Goal: Task Accomplishment & Management: Complete application form

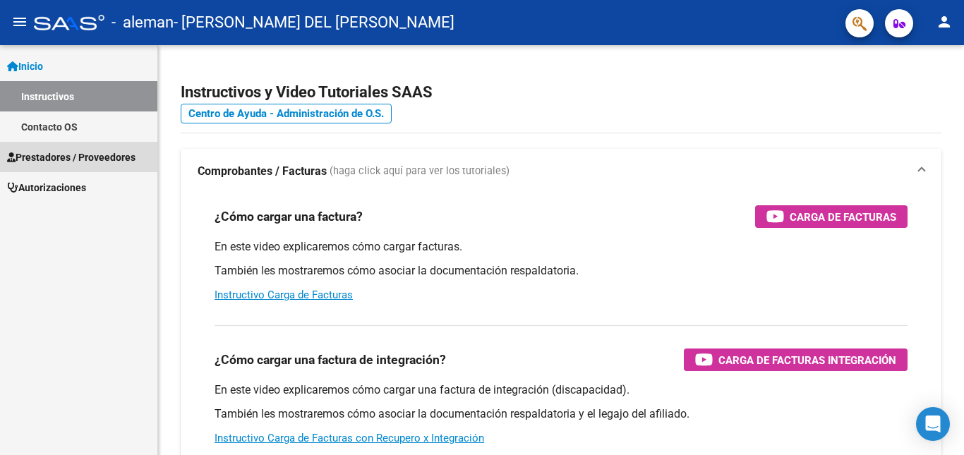
click at [64, 156] on span "Prestadores / Proveedores" at bounding box center [71, 158] width 128 height 16
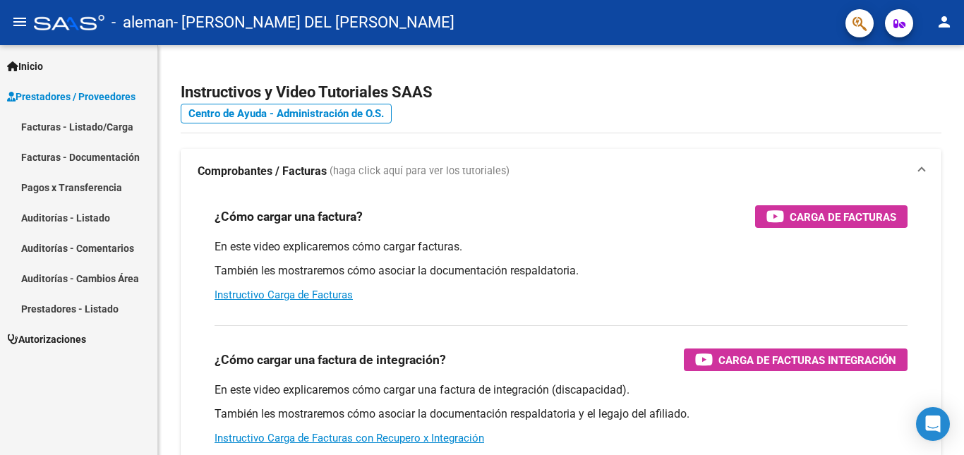
click at [71, 130] on link "Facturas - Listado/Carga" at bounding box center [78, 127] width 157 height 30
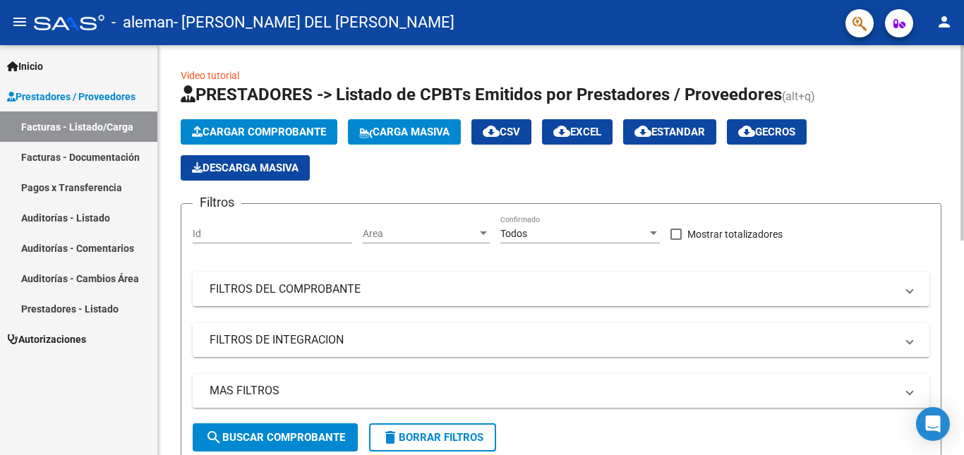
click at [270, 130] on span "Cargar Comprobante" at bounding box center [259, 132] width 134 height 13
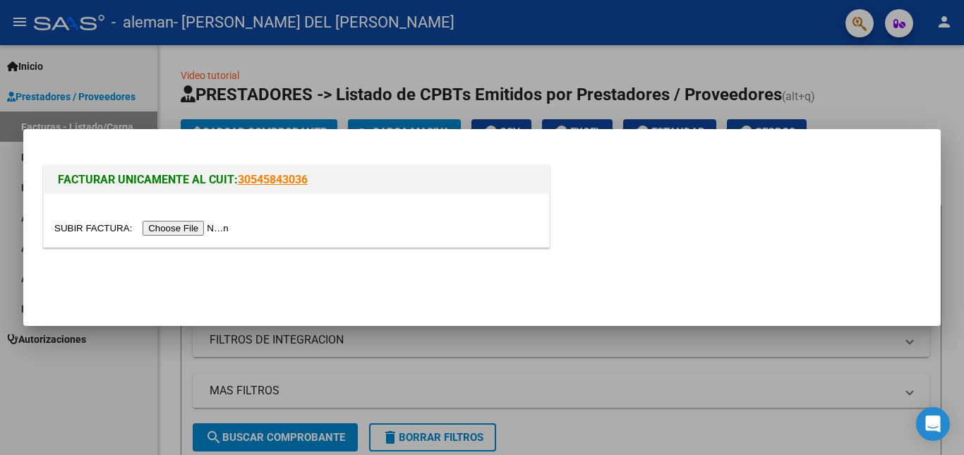
click at [196, 224] on input "file" at bounding box center [143, 228] width 179 height 15
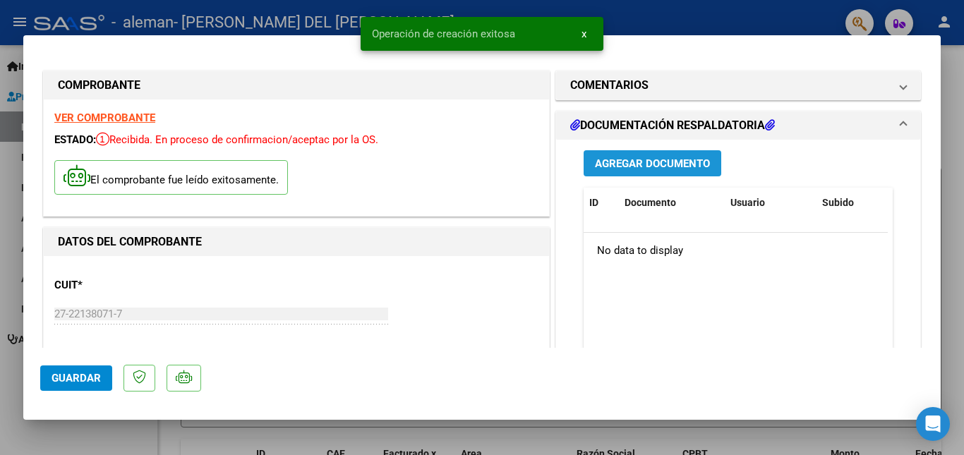
click at [634, 164] on span "Agregar Documento" at bounding box center [652, 163] width 115 height 13
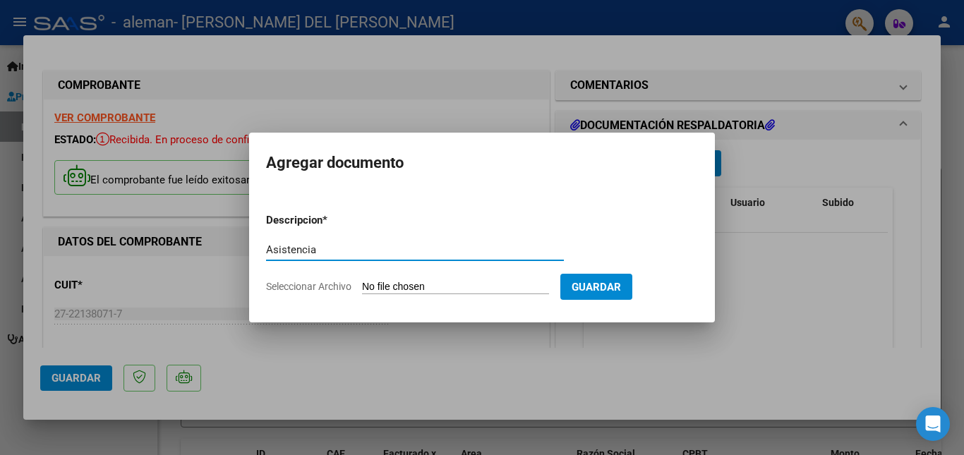
type input "Asistencia"
click at [437, 284] on input "Seleccionar Archivo" at bounding box center [455, 287] width 187 height 13
type input "C:\fakepath\Moyano 2509 Asistencia.pdf"
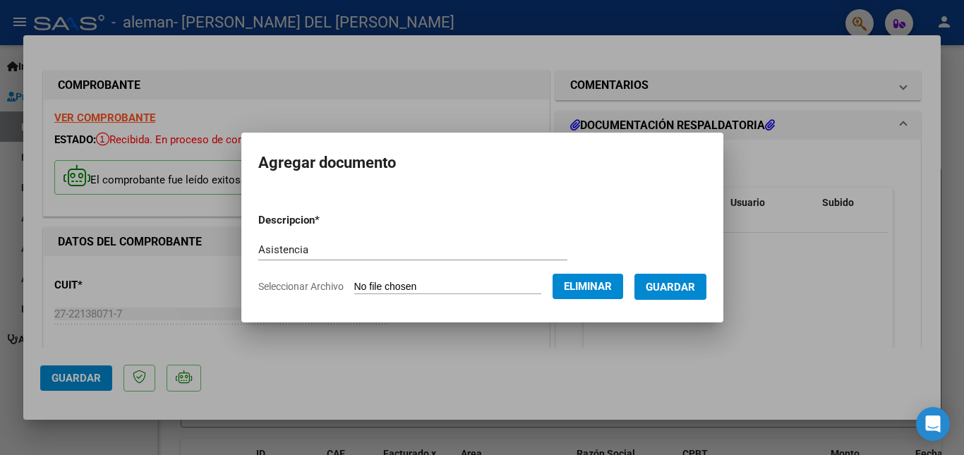
click at [670, 285] on span "Guardar" at bounding box center [670, 287] width 49 height 13
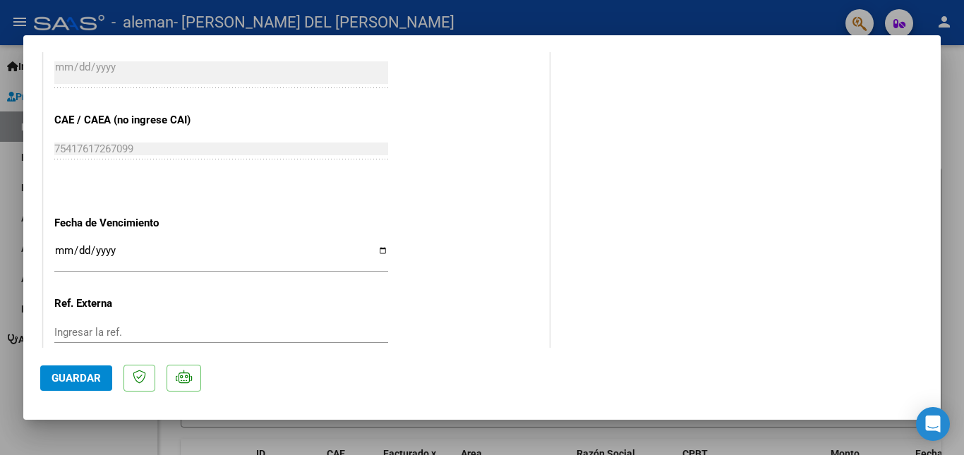
scroll to position [832, 0]
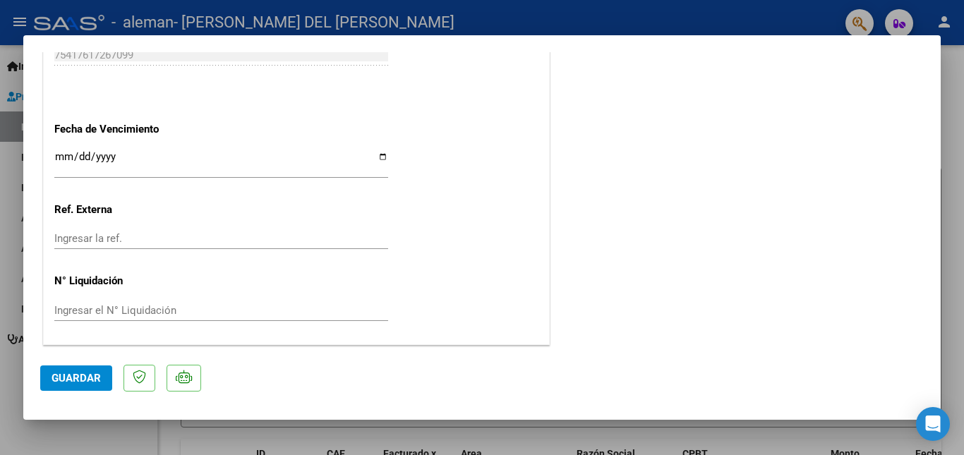
click at [81, 373] on span "Guardar" at bounding box center [76, 378] width 49 height 13
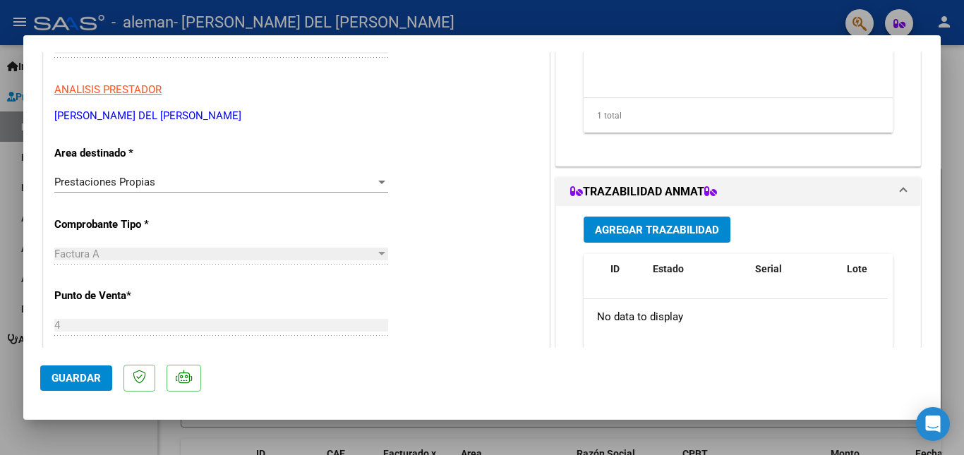
click at [953, 84] on div at bounding box center [482, 227] width 964 height 455
type input "$ 0,00"
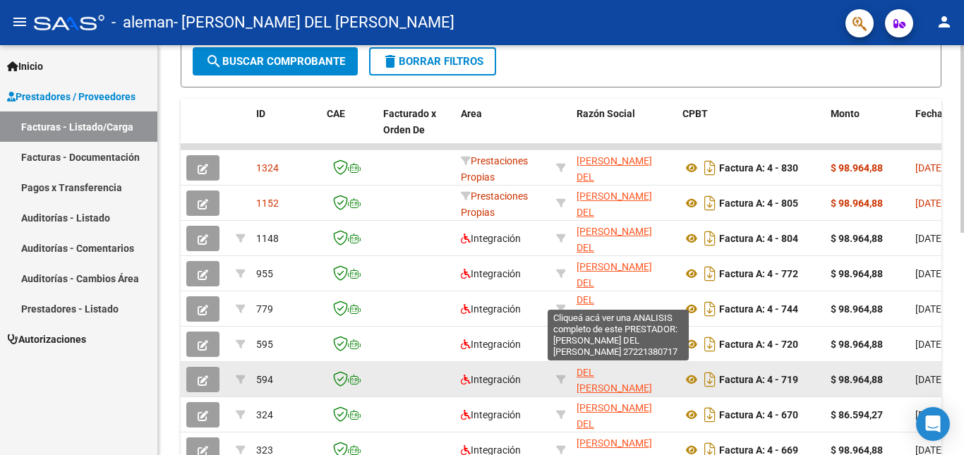
scroll to position [18, 0]
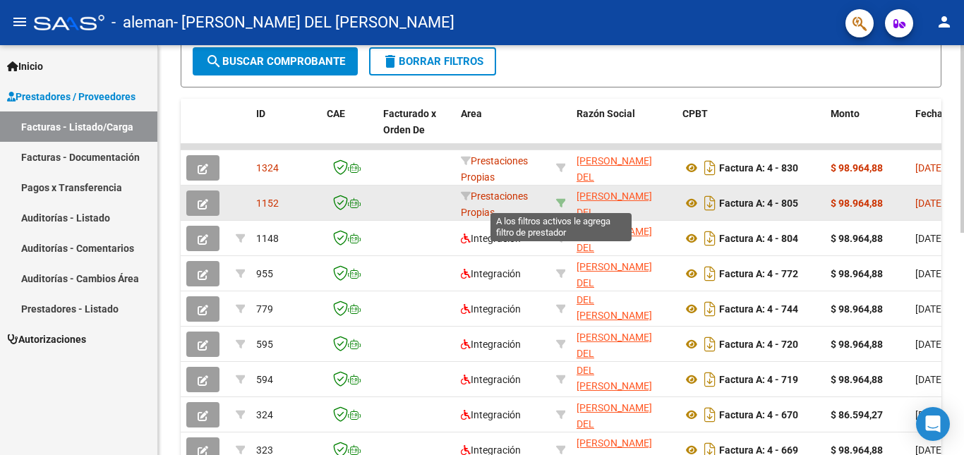
click at [561, 201] on icon at bounding box center [561, 203] width 10 height 10
type input "27221380717"
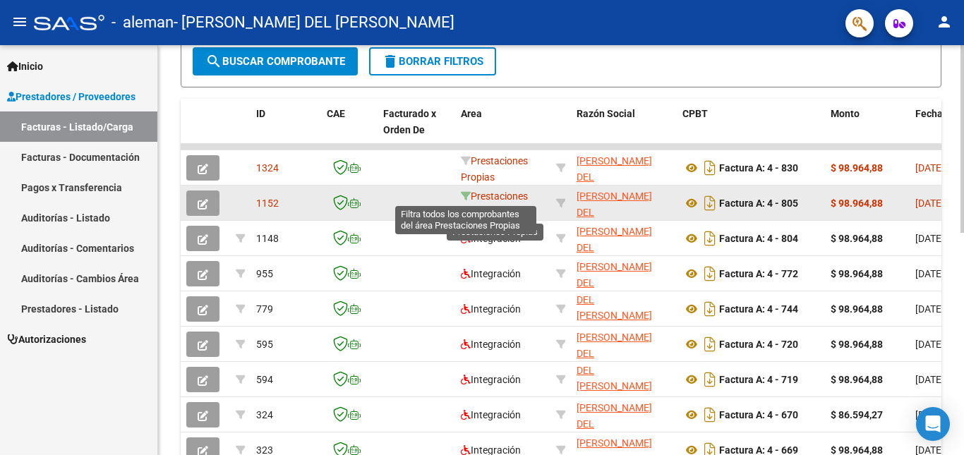
click at [462, 196] on icon at bounding box center [466, 196] width 10 height 10
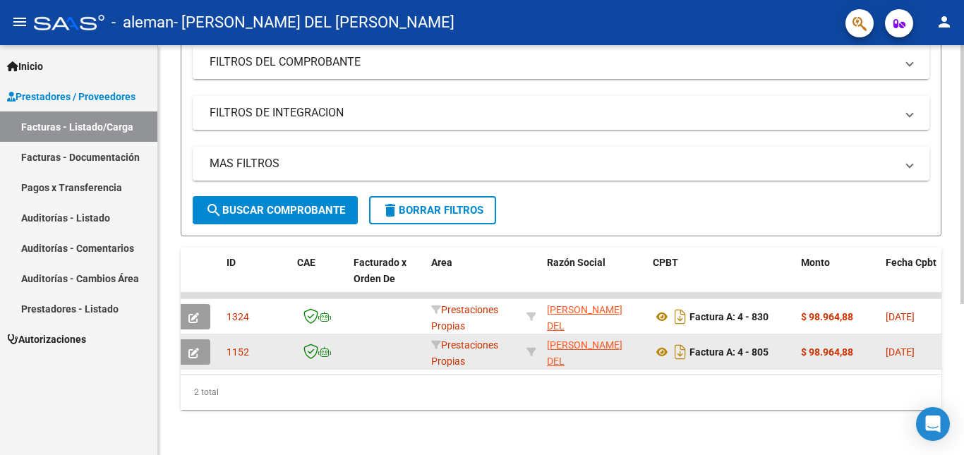
scroll to position [0, 0]
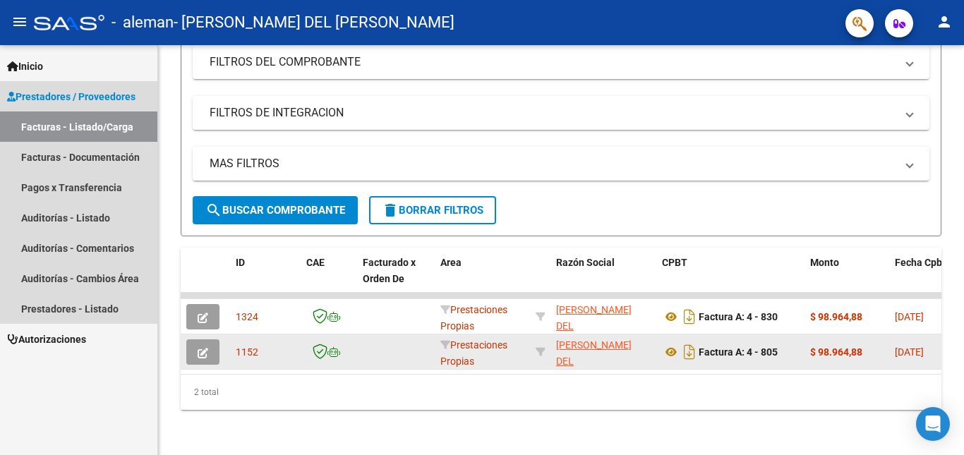
click at [74, 126] on link "Facturas - Listado/Carga" at bounding box center [78, 127] width 157 height 30
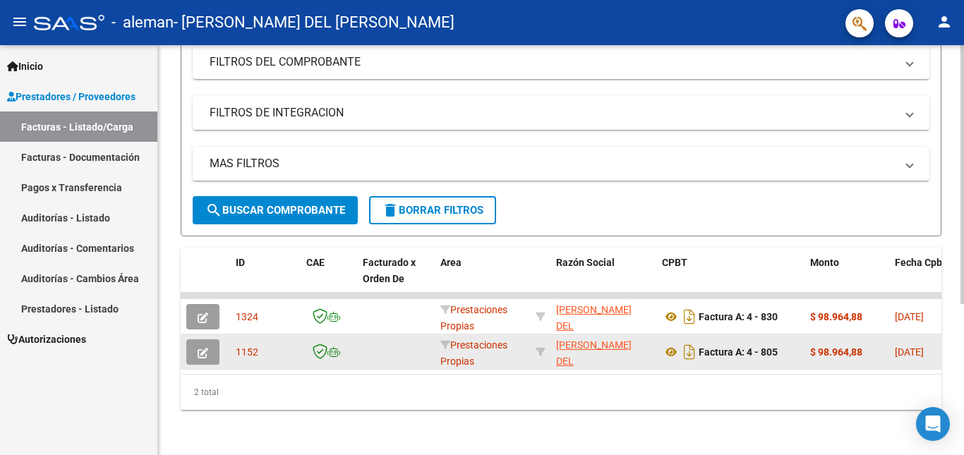
scroll to position [239, 0]
click at [418, 204] on span "delete Borrar Filtros" at bounding box center [433, 210] width 102 height 13
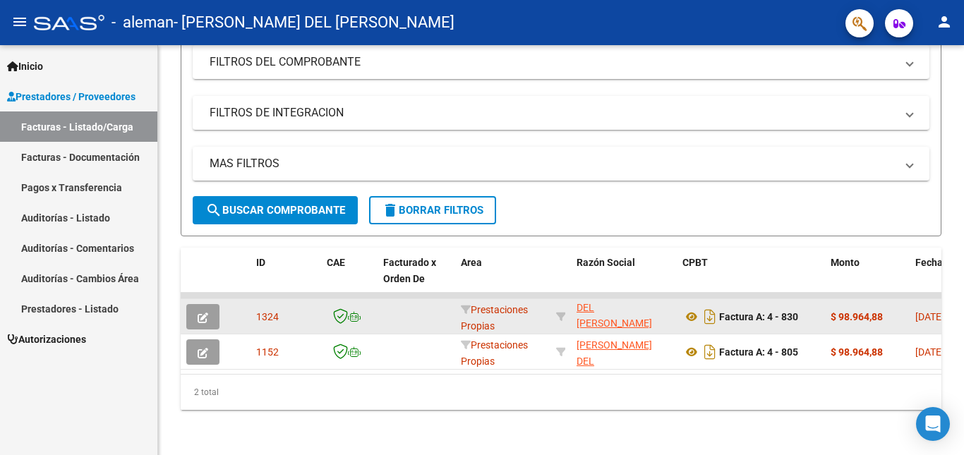
scroll to position [2, 0]
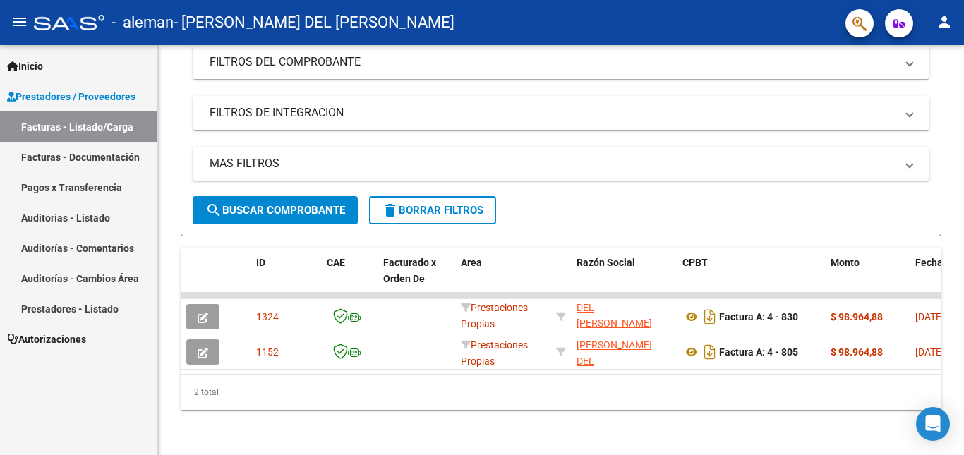
click at [953, 260] on div at bounding box center [963, 325] width 4 height 259
click at [953, 252] on div at bounding box center [963, 325] width 4 height 259
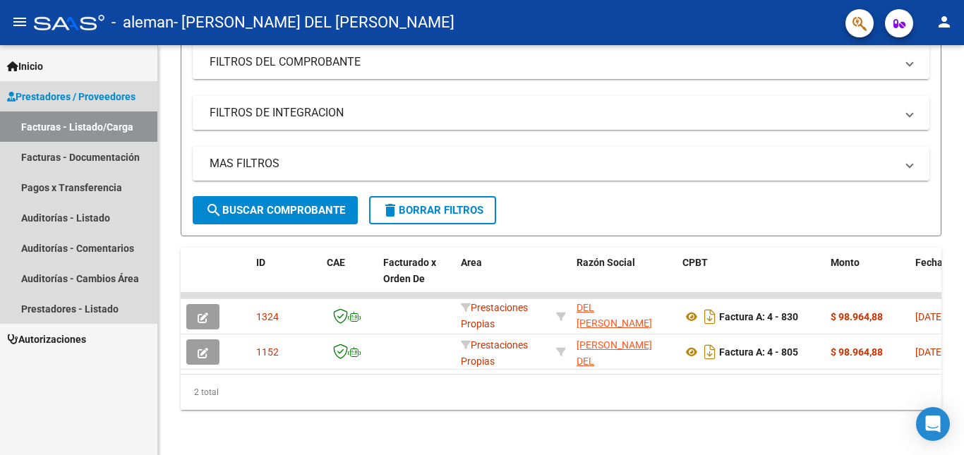
click at [85, 128] on link "Facturas - Listado/Carga" at bounding box center [78, 127] width 157 height 30
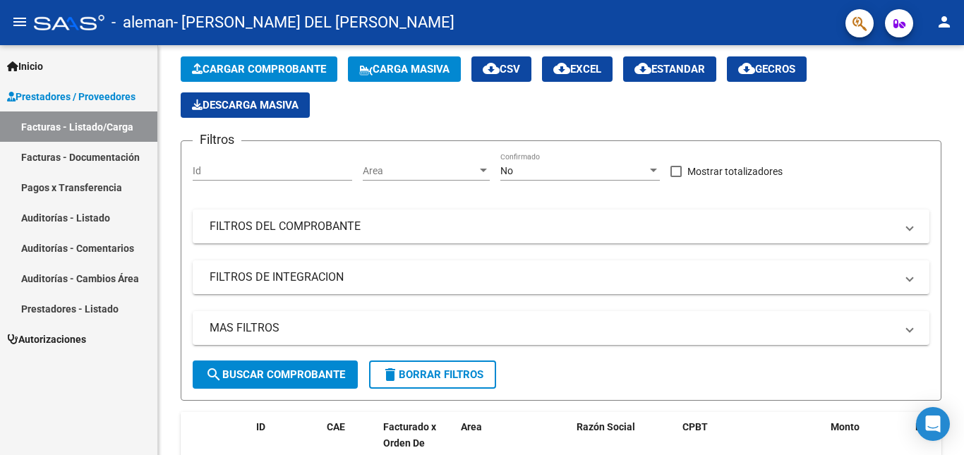
scroll to position [50, 0]
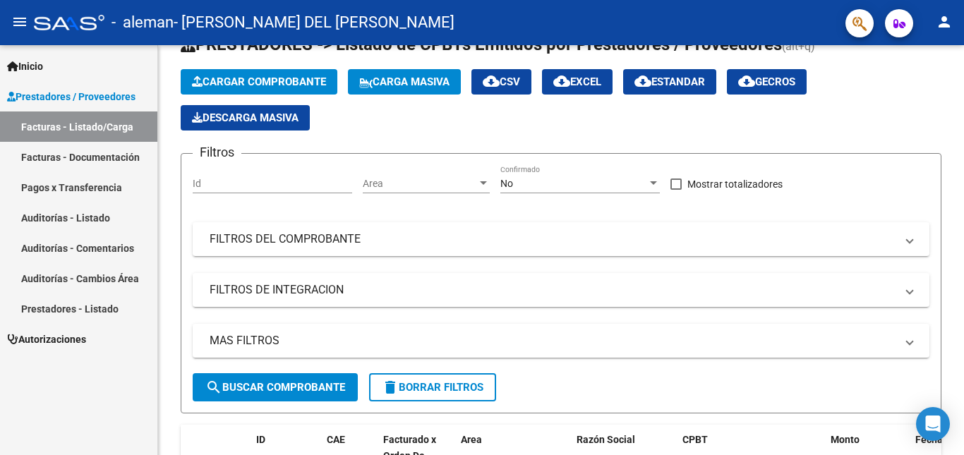
click at [86, 97] on span "Prestadores / Proveedores" at bounding box center [71, 97] width 128 height 16
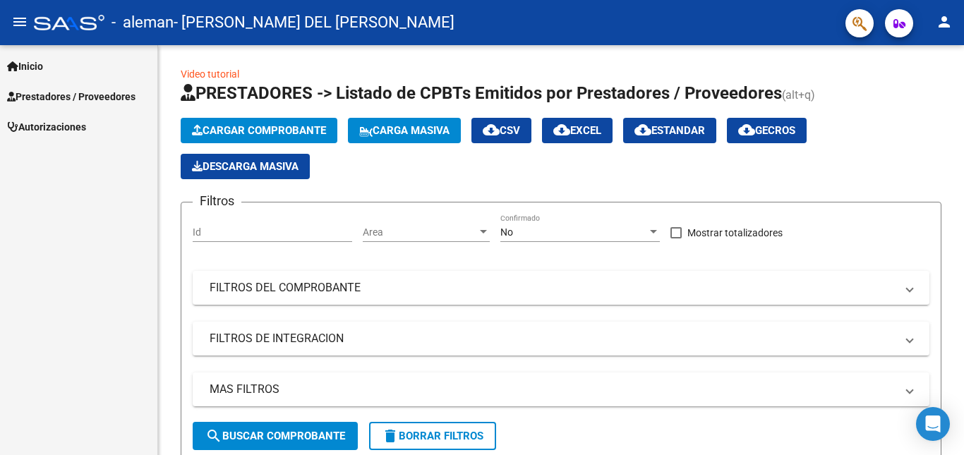
scroll to position [0, 0]
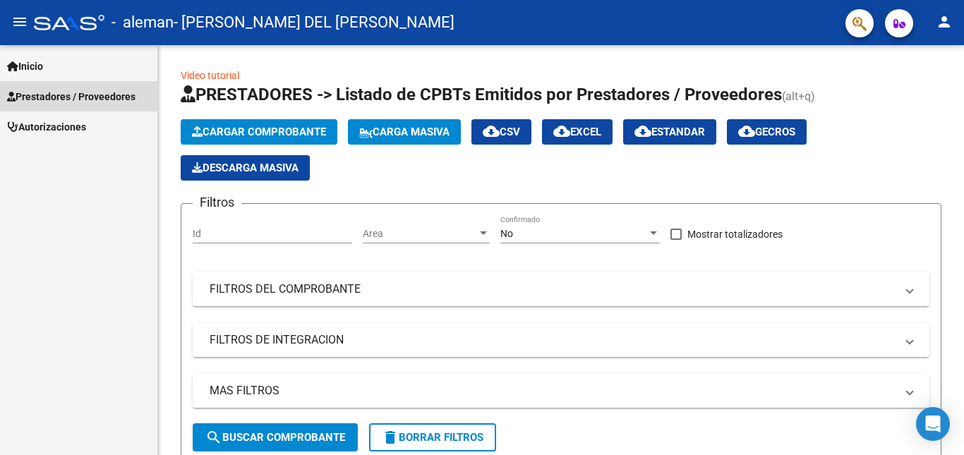
click at [99, 93] on span "Prestadores / Proveedores" at bounding box center [71, 97] width 128 height 16
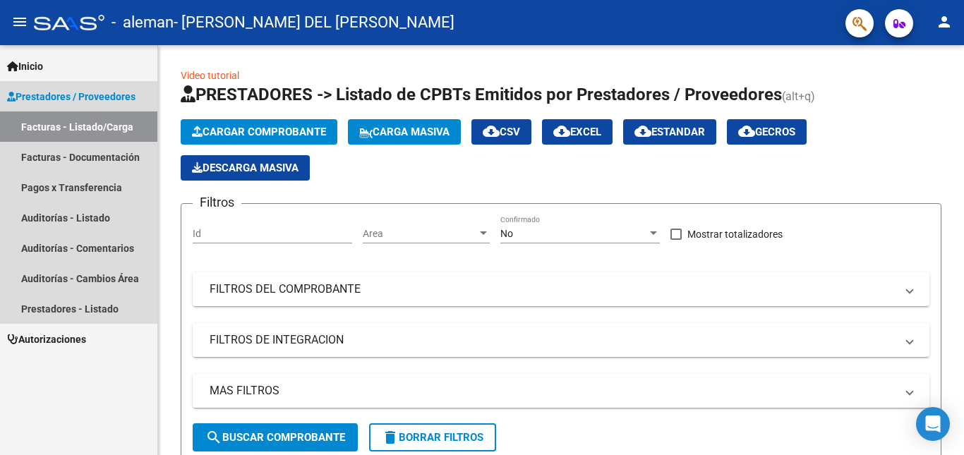
click at [69, 123] on link "Facturas - Listado/Carga" at bounding box center [78, 127] width 157 height 30
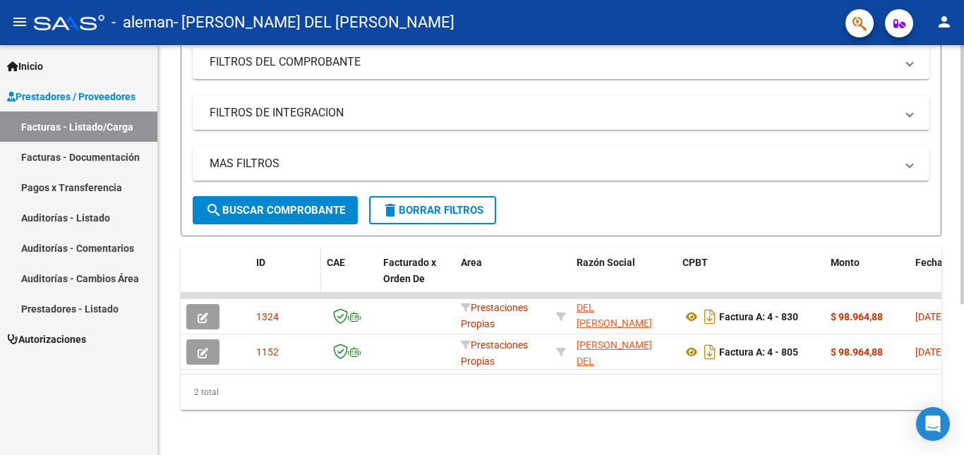
scroll to position [239, 0]
click at [422, 205] on span "delete Borrar Filtros" at bounding box center [433, 210] width 102 height 13
click at [953, 349] on div at bounding box center [963, 325] width 4 height 259
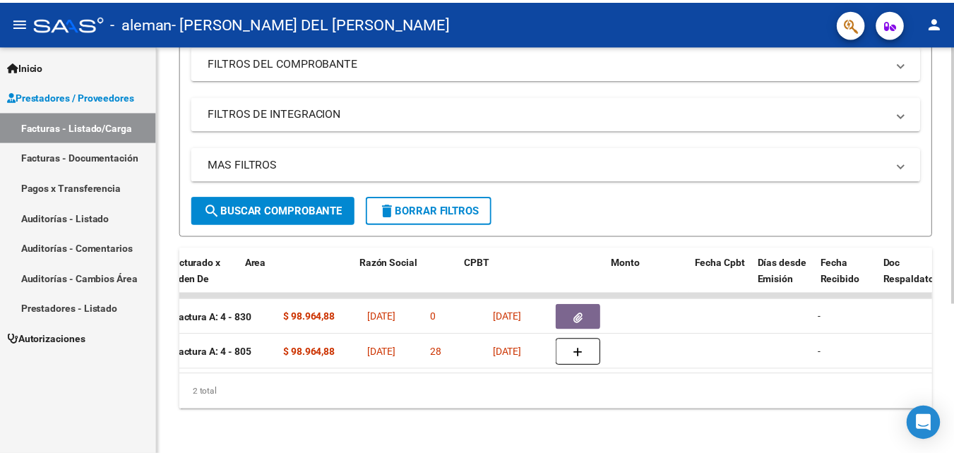
scroll to position [0, 214]
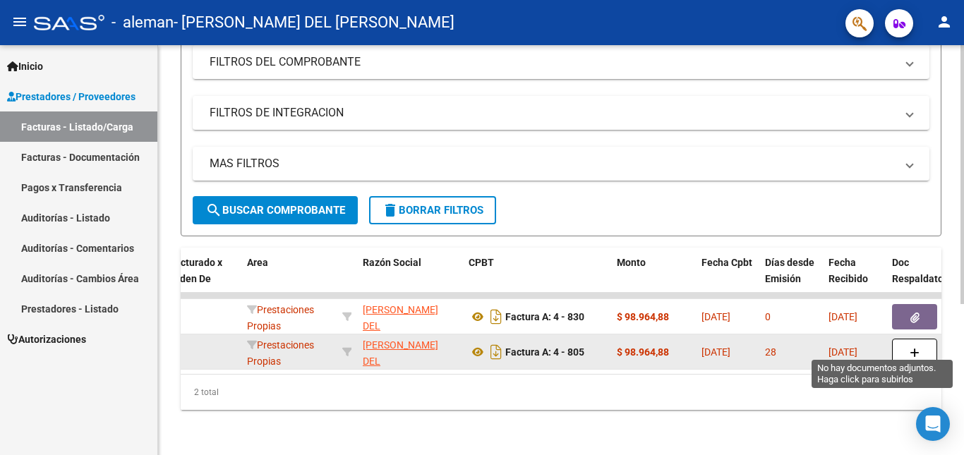
click at [925, 343] on button "button" at bounding box center [914, 352] width 45 height 27
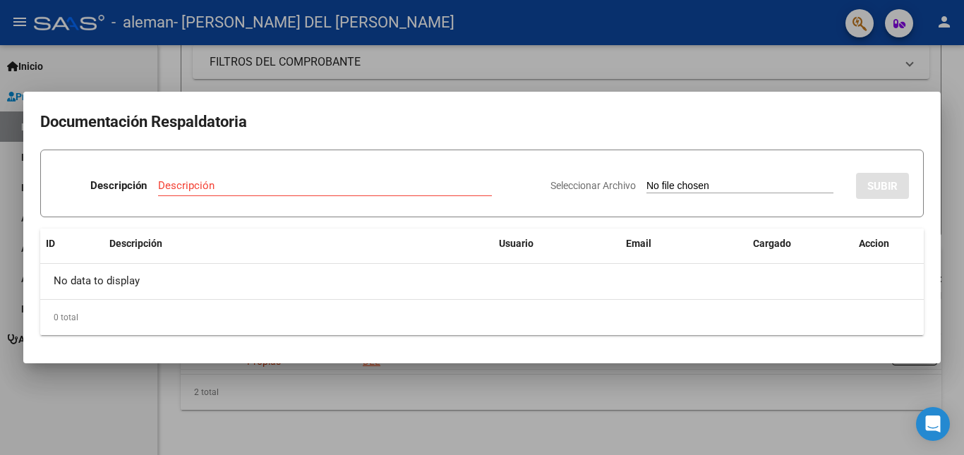
click at [806, 81] on div at bounding box center [482, 227] width 964 height 455
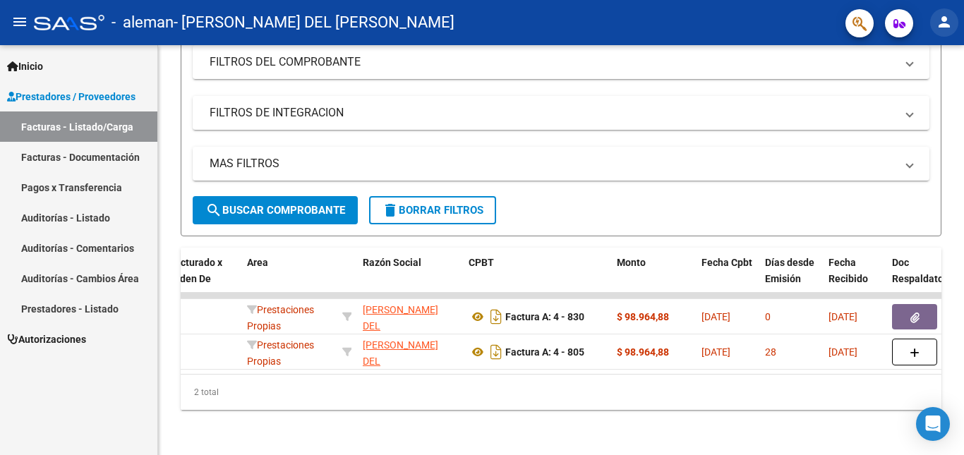
click at [939, 19] on mat-icon "person" at bounding box center [944, 21] width 17 height 17
click at [908, 90] on button "exit_to_app Salir" at bounding box center [915, 93] width 86 height 34
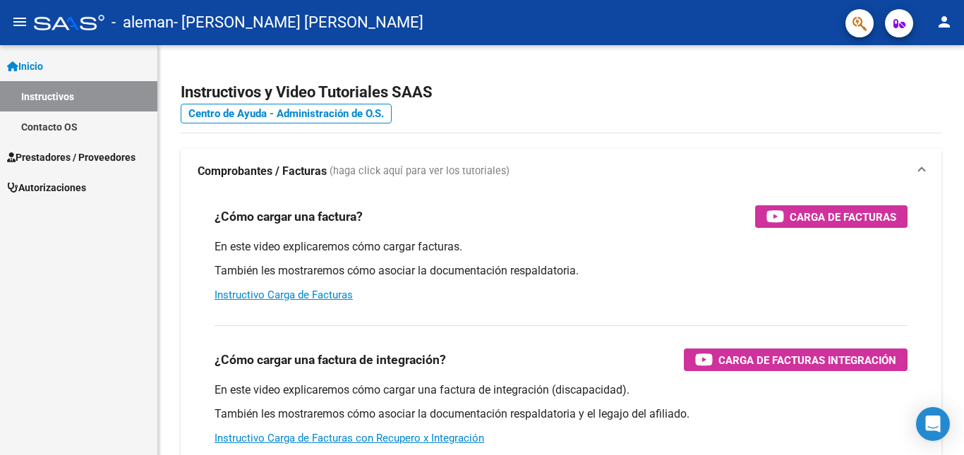
click at [80, 160] on span "Prestadores / Proveedores" at bounding box center [71, 158] width 128 height 16
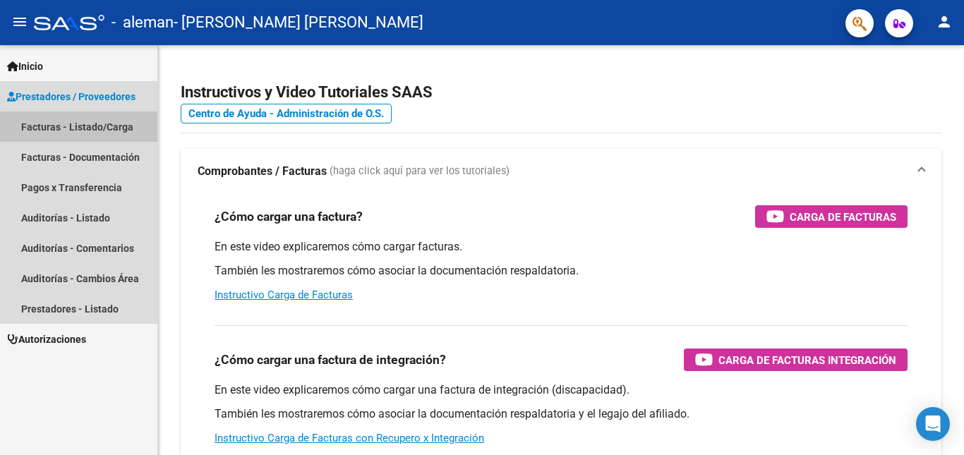
click at [81, 127] on link "Facturas - Listado/Carga" at bounding box center [78, 127] width 157 height 30
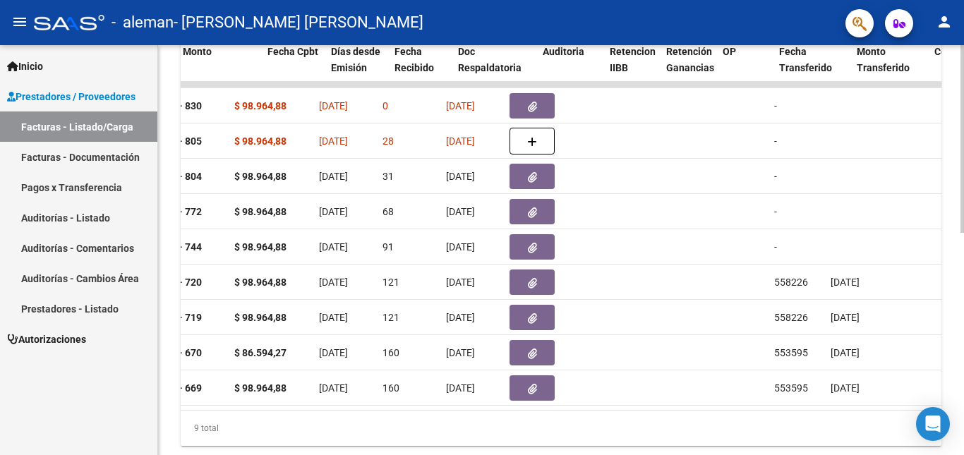
scroll to position [0, 651]
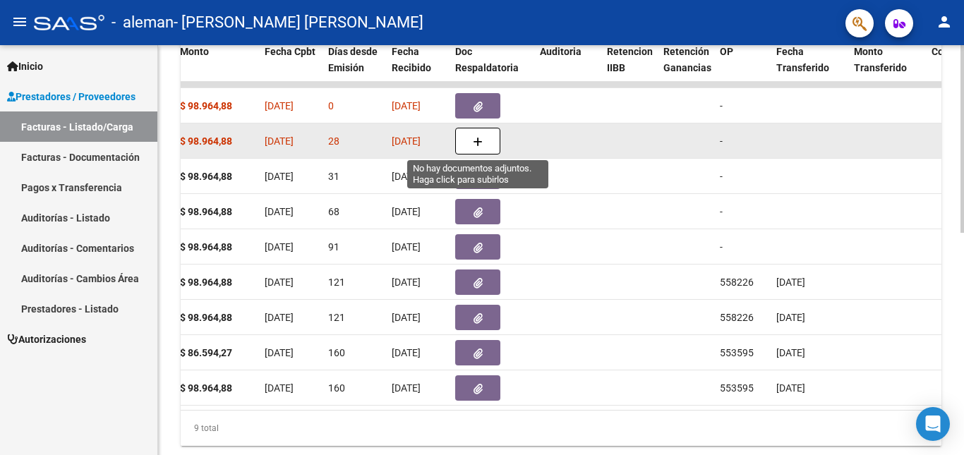
click at [475, 140] on icon "button" at bounding box center [478, 142] width 10 height 11
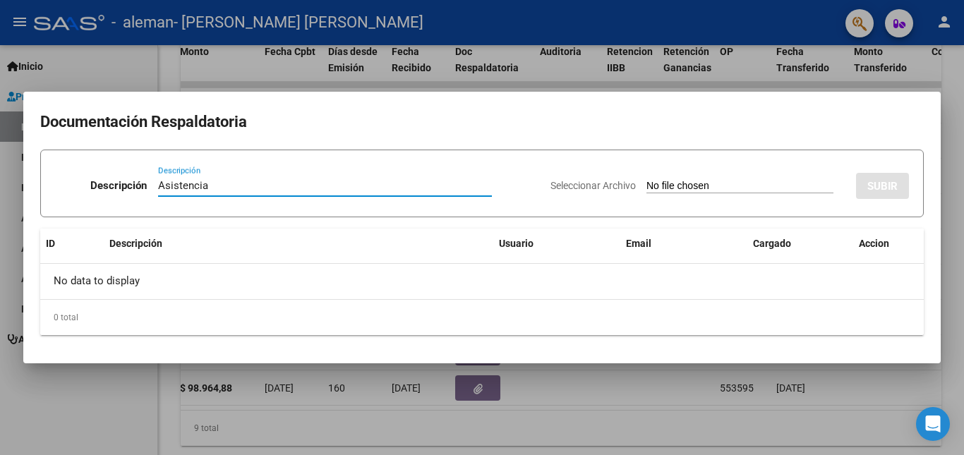
type input "Asistencia"
click at [715, 181] on input "Seleccionar Archivo" at bounding box center [740, 186] width 187 height 13
type input "C:\fakepath\[PERSON_NAME] Asistencia 2508.pdf"
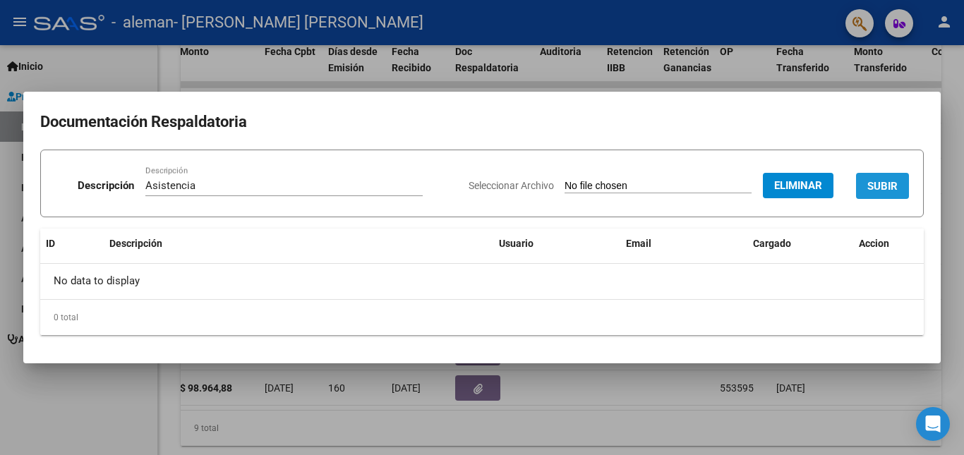
click at [896, 181] on span "SUBIR" at bounding box center [883, 186] width 30 height 13
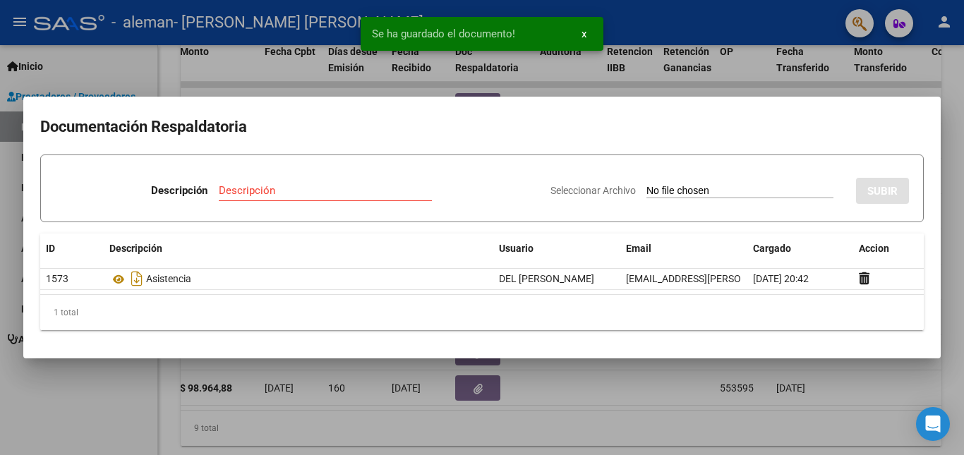
click at [816, 421] on div at bounding box center [482, 227] width 964 height 455
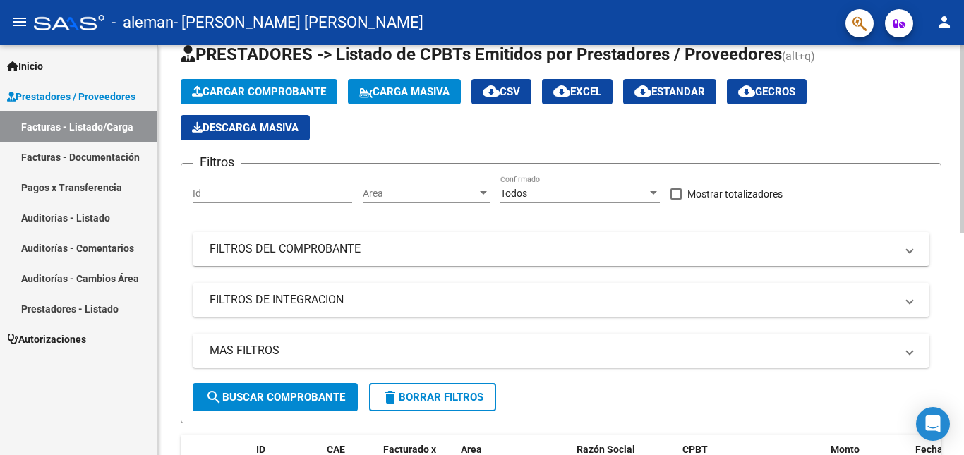
scroll to position [15, 0]
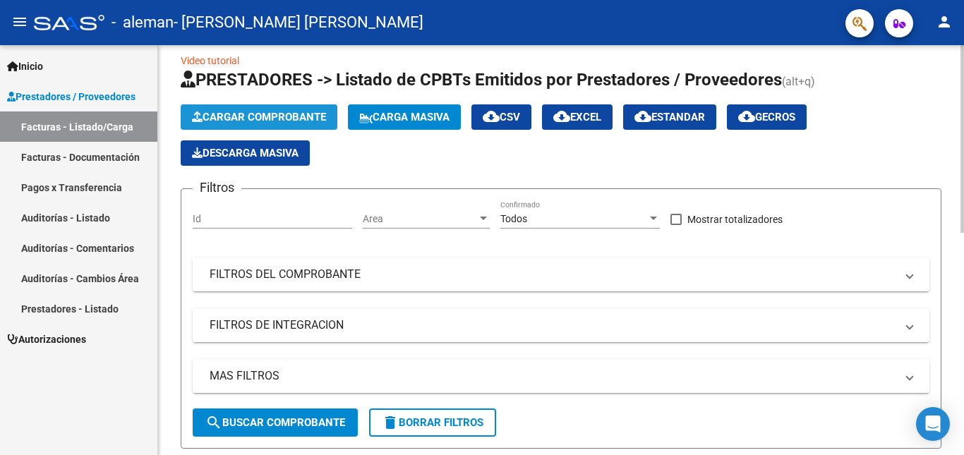
click at [265, 119] on span "Cargar Comprobante" at bounding box center [259, 117] width 134 height 13
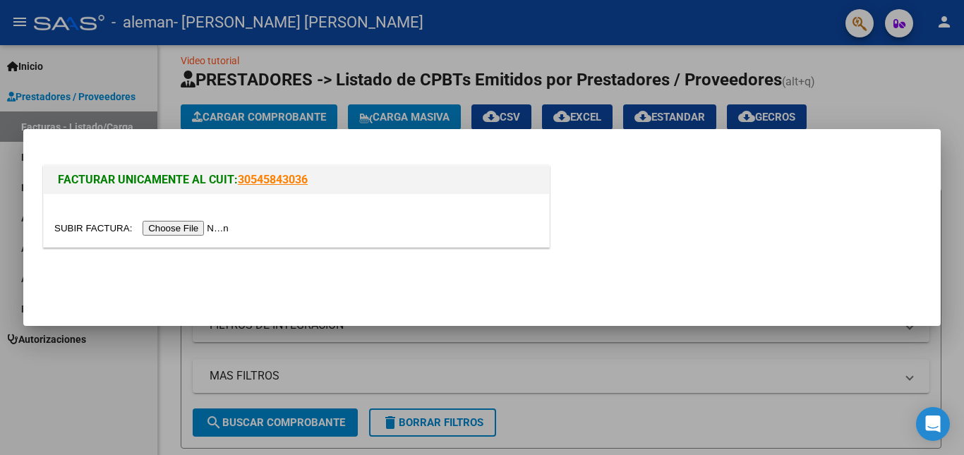
click at [946, 90] on div at bounding box center [482, 227] width 964 height 455
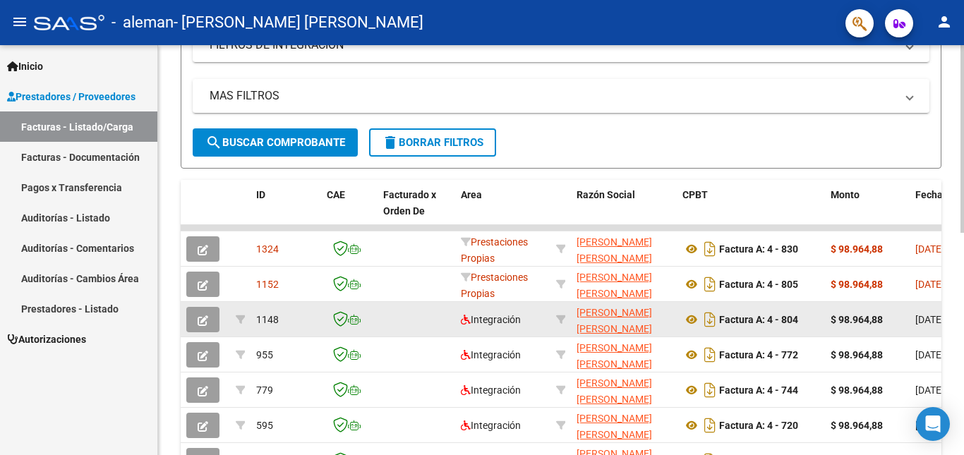
scroll to position [297, 0]
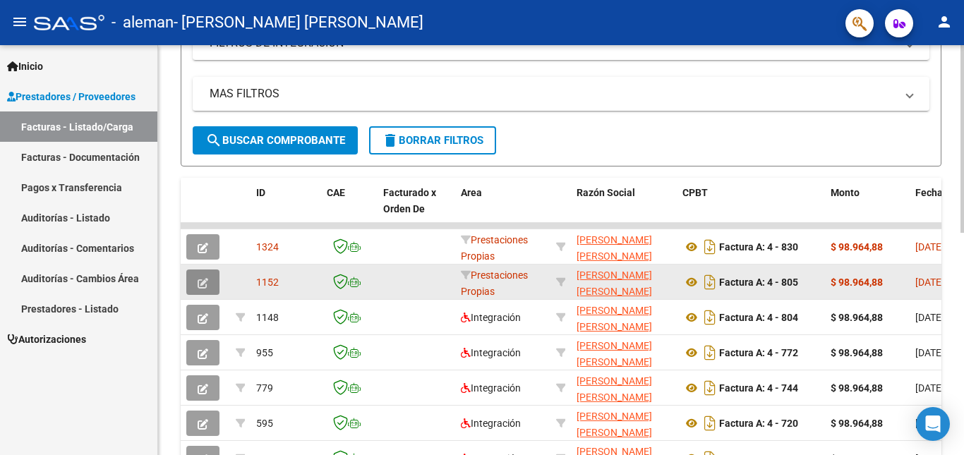
click at [206, 287] on icon "button" at bounding box center [203, 283] width 11 height 11
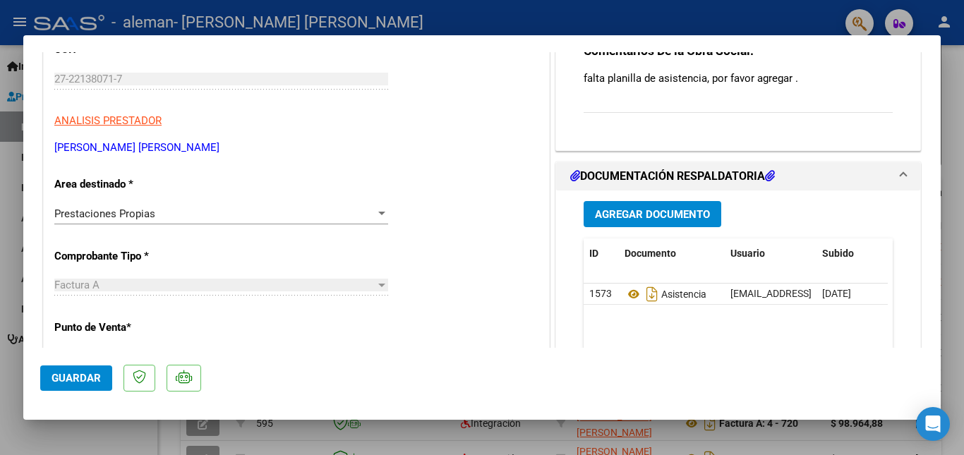
scroll to position [188, 0]
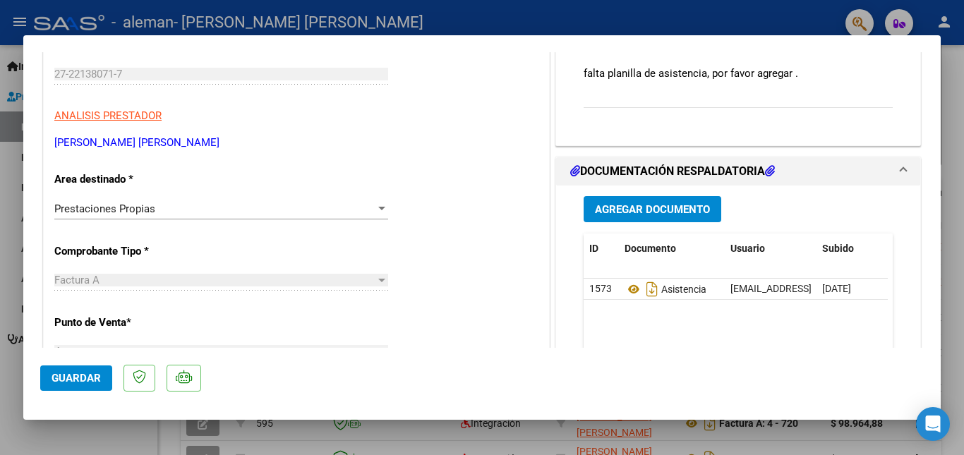
click at [205, 204] on div "Prestaciones Propias" at bounding box center [214, 209] width 321 height 13
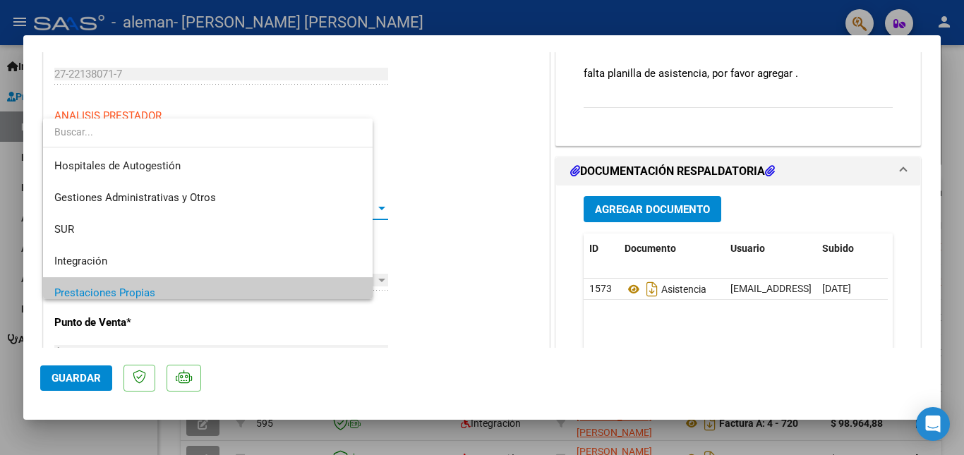
scroll to position [85, 0]
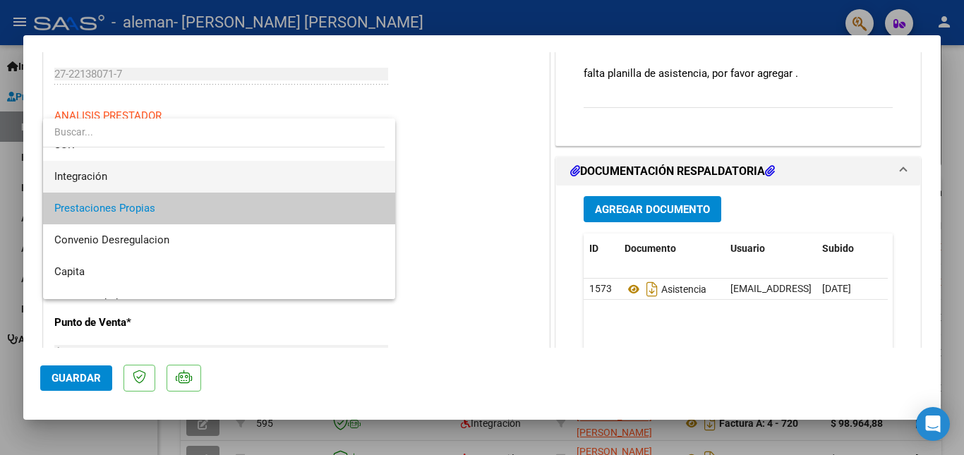
click at [181, 179] on span "Integración" at bounding box center [219, 177] width 330 height 32
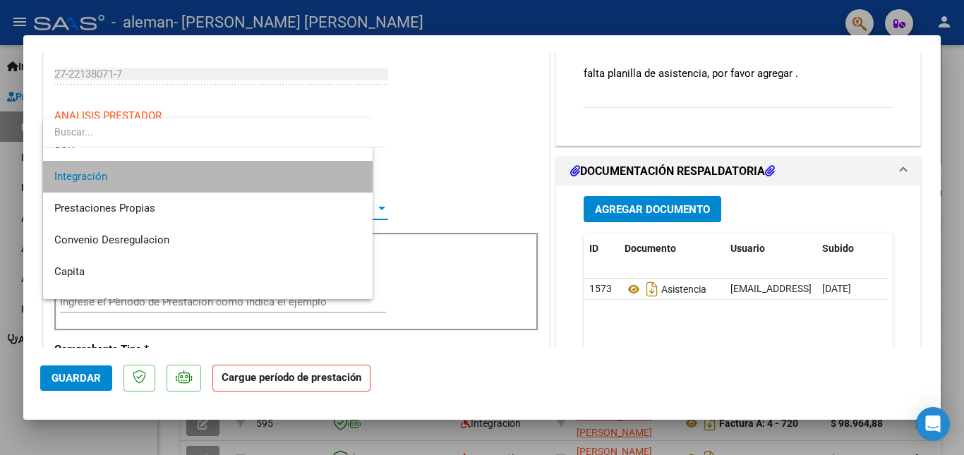
scroll to position [95, 0]
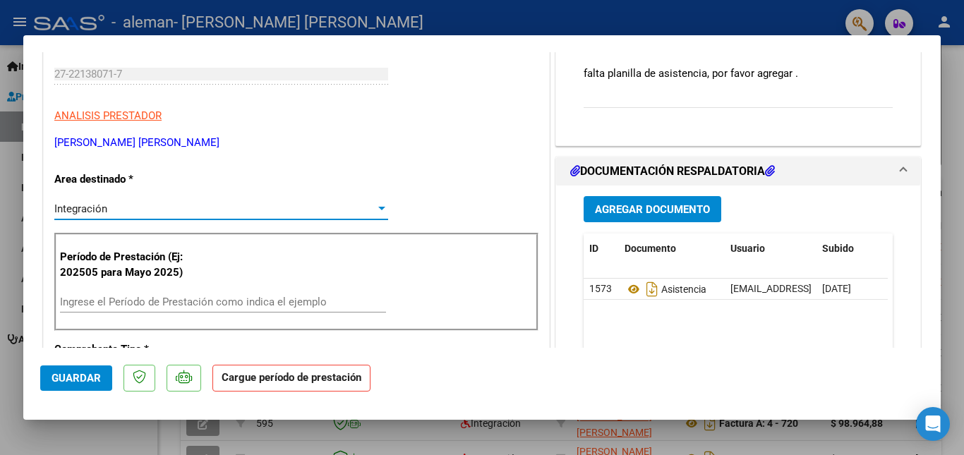
click at [129, 300] on input "Ingrese el Período de Prestación como indica el ejemplo" at bounding box center [223, 302] width 326 height 13
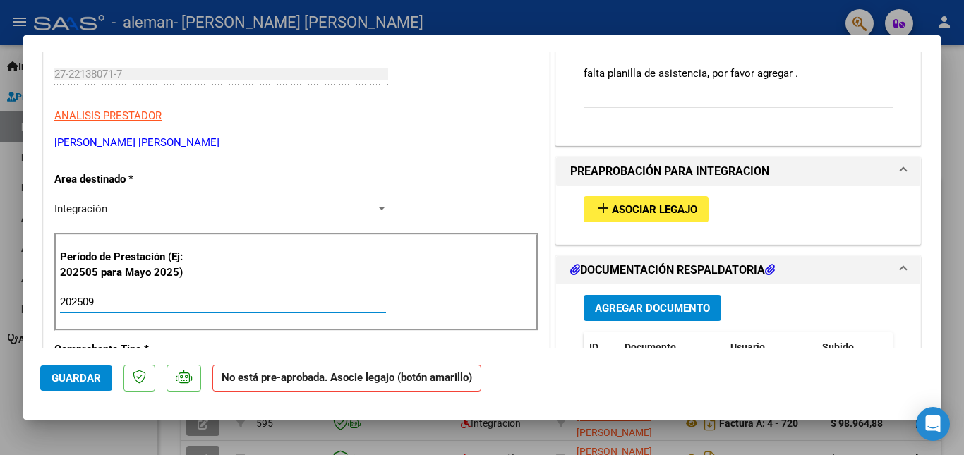
type input "202509"
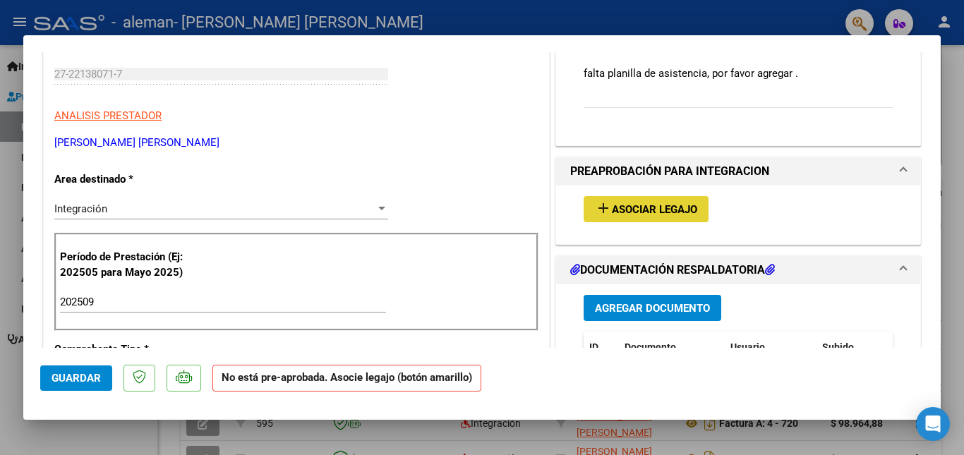
click at [680, 208] on span "Asociar Legajo" at bounding box center [654, 209] width 85 height 13
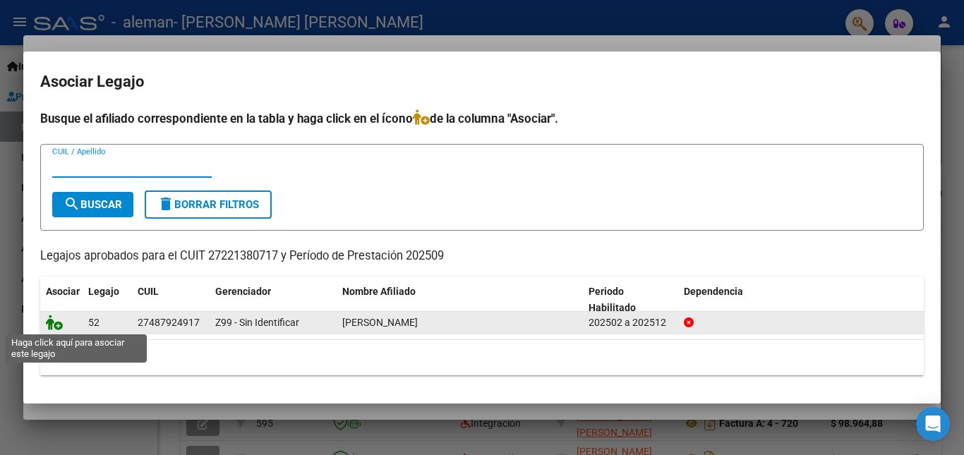
click at [53, 321] on icon at bounding box center [54, 323] width 17 height 16
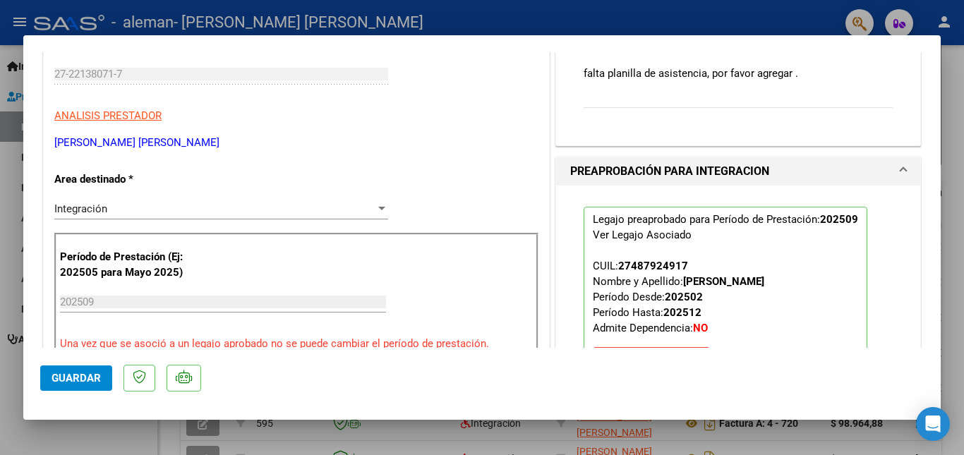
click at [82, 375] on span "Guardar" at bounding box center [76, 378] width 49 height 13
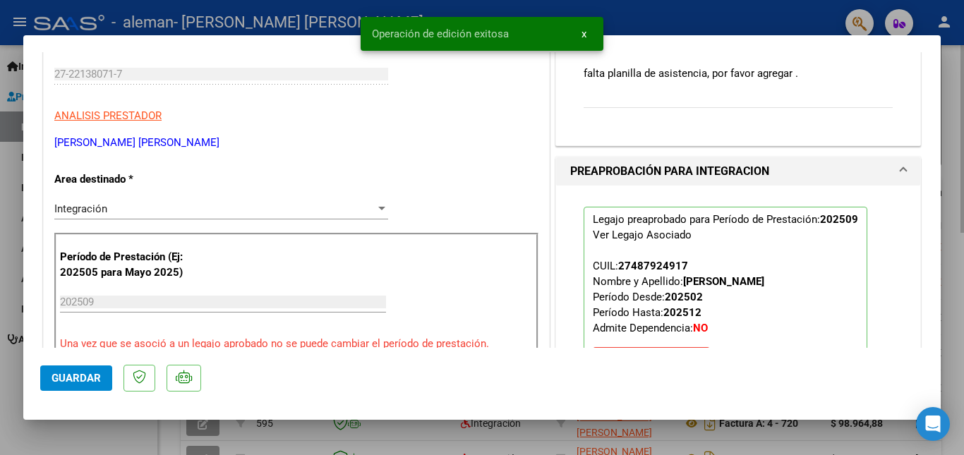
click at [950, 242] on div at bounding box center [482, 227] width 964 height 455
type input "$ 0,00"
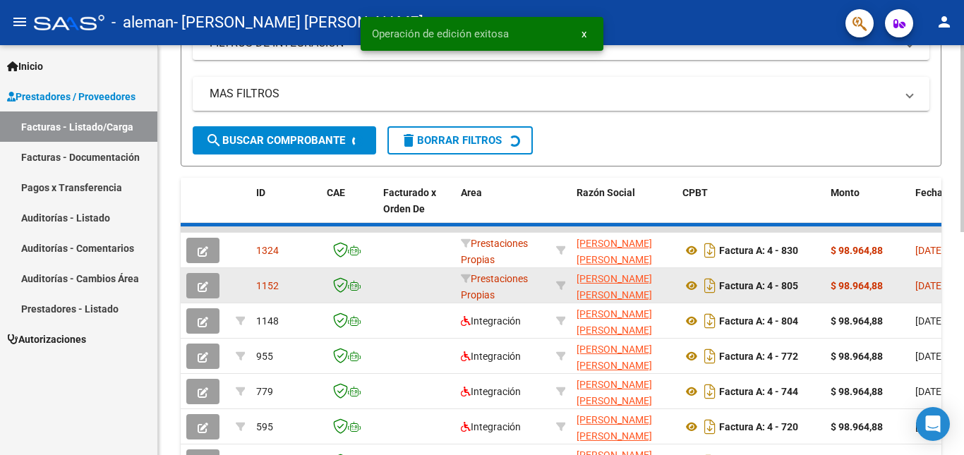
scroll to position [297, 0]
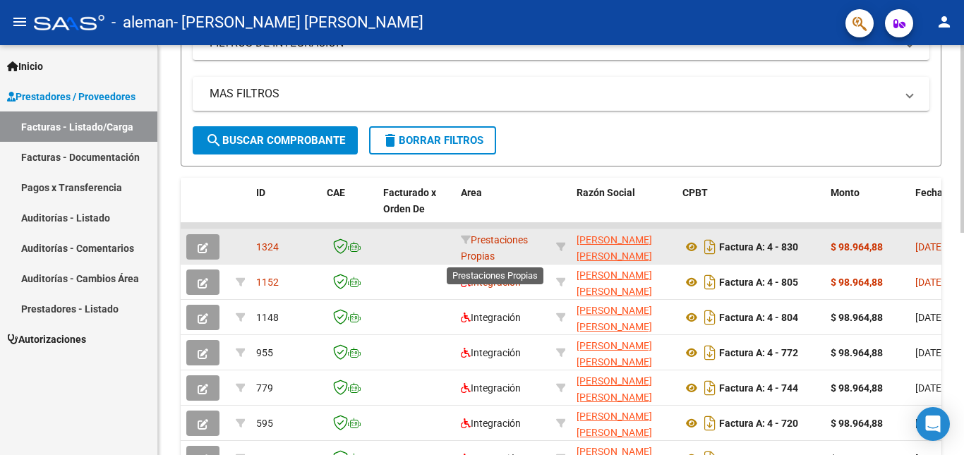
click at [510, 246] on span "Prestaciones Propias" at bounding box center [494, 248] width 67 height 28
click at [208, 247] on icon "button" at bounding box center [203, 248] width 11 height 11
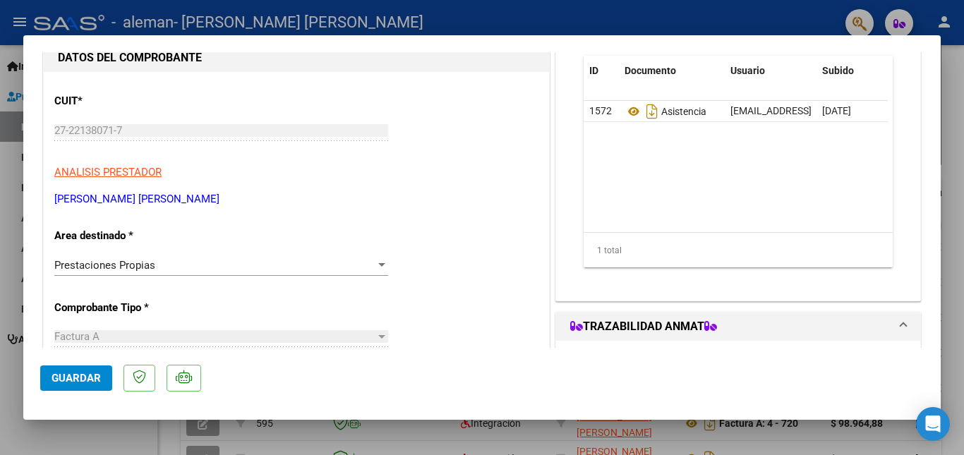
scroll to position [141, 0]
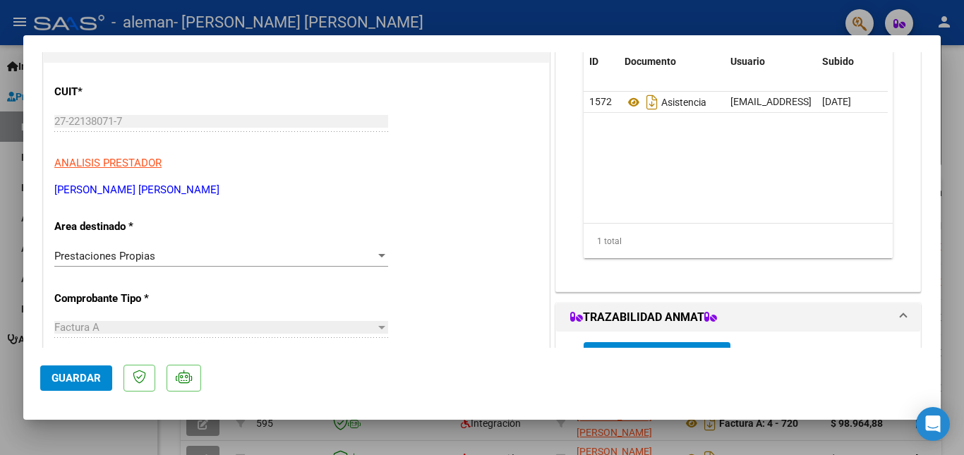
click at [136, 253] on span "Prestaciones Propias" at bounding box center [104, 256] width 101 height 13
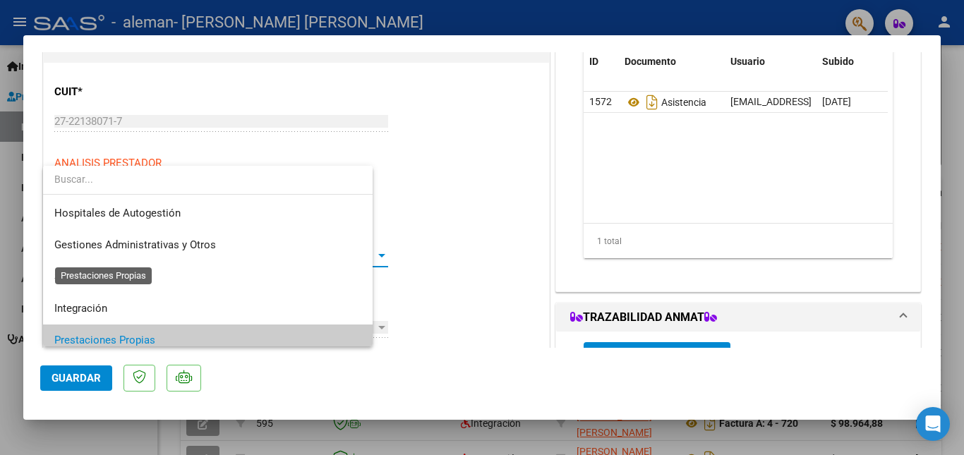
scroll to position [85, 0]
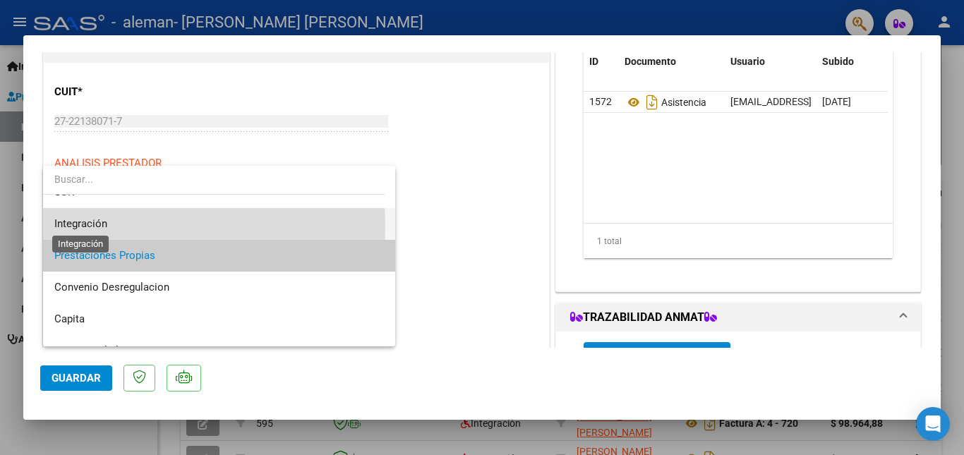
click at [104, 226] on span "Integración" at bounding box center [80, 223] width 53 height 13
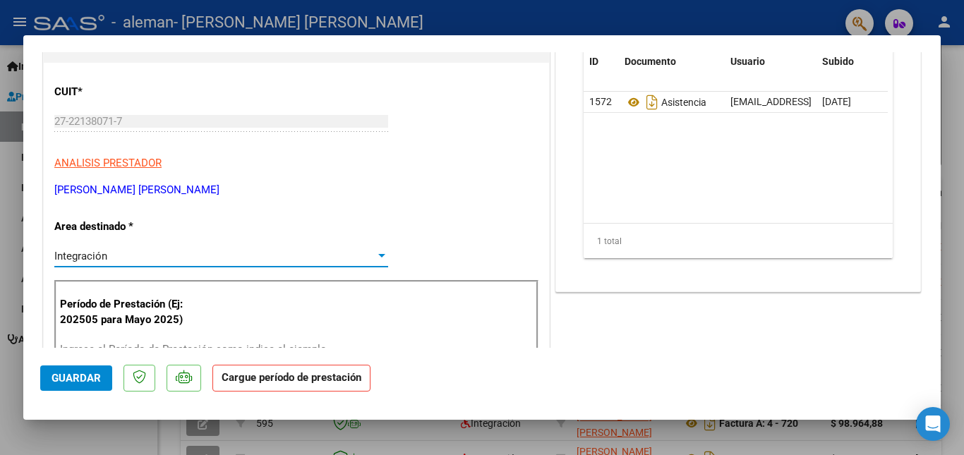
scroll to position [235, 0]
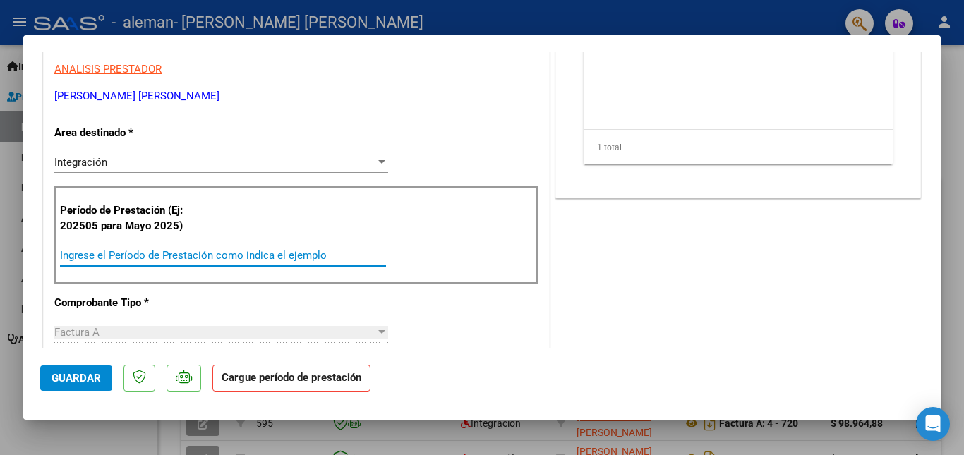
click at [131, 255] on input "Ingrese el Período de Prestación como indica el ejemplo" at bounding box center [223, 255] width 326 height 13
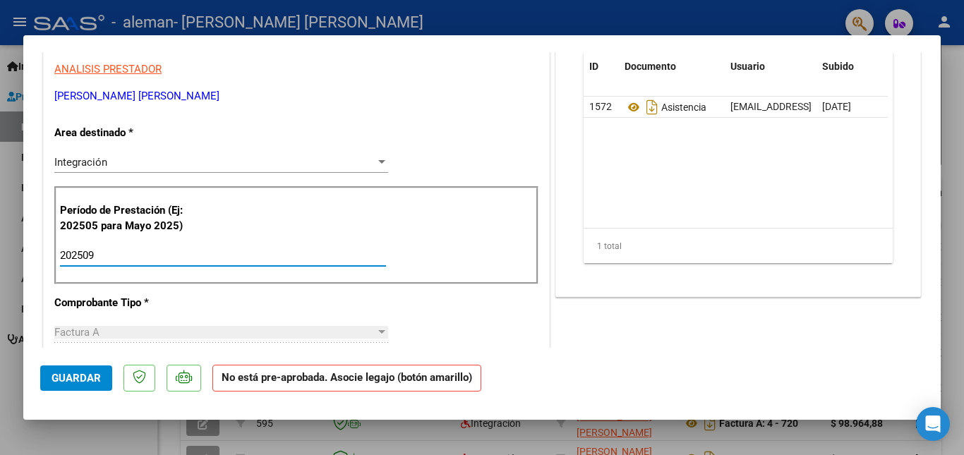
type input "202509"
click at [948, 104] on div at bounding box center [482, 227] width 964 height 455
type input "$ 0,00"
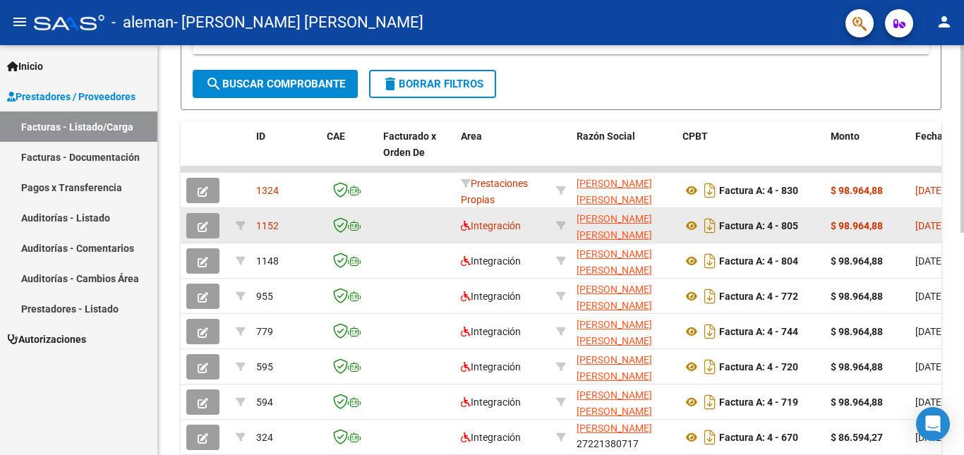
scroll to position [392, 0]
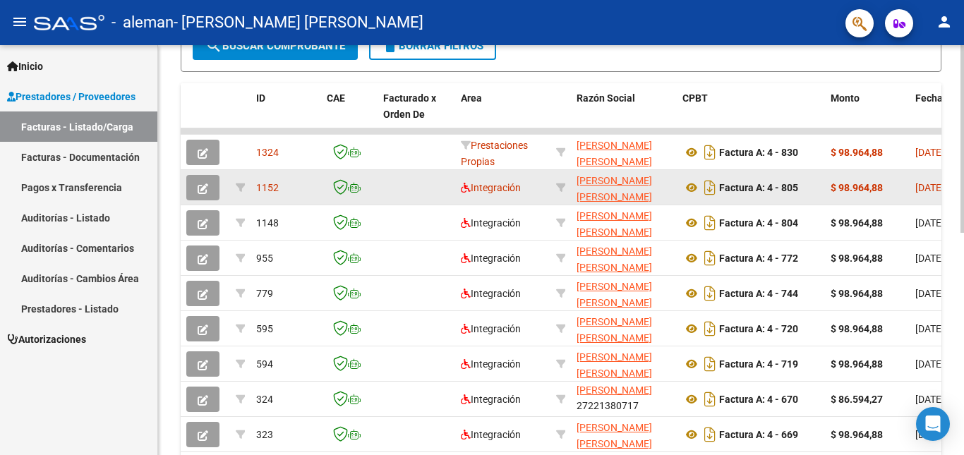
click at [202, 186] on icon "button" at bounding box center [203, 189] width 11 height 11
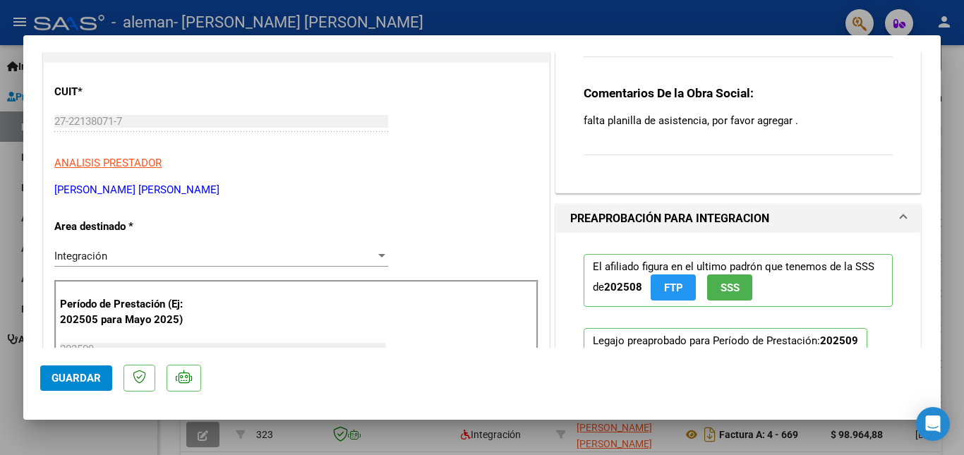
scroll to position [188, 0]
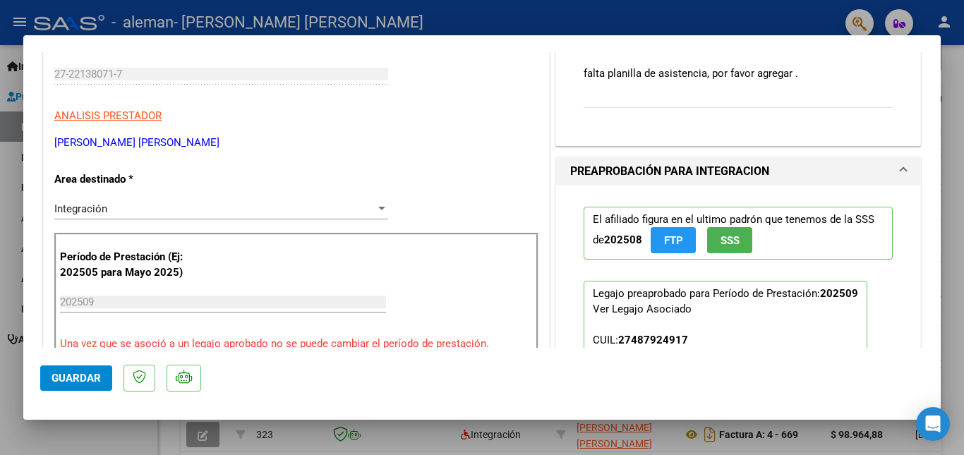
click at [165, 296] on input "202509" at bounding box center [223, 302] width 326 height 13
click at [157, 304] on input "202509" at bounding box center [223, 302] width 326 height 13
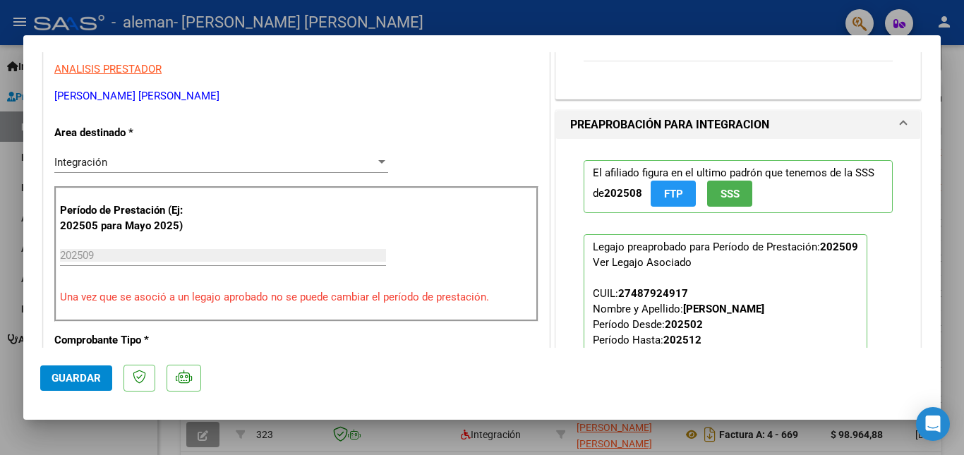
click at [134, 266] on div "202509 Ingrese el Período de Prestación como indica el ejemplo" at bounding box center [223, 262] width 326 height 35
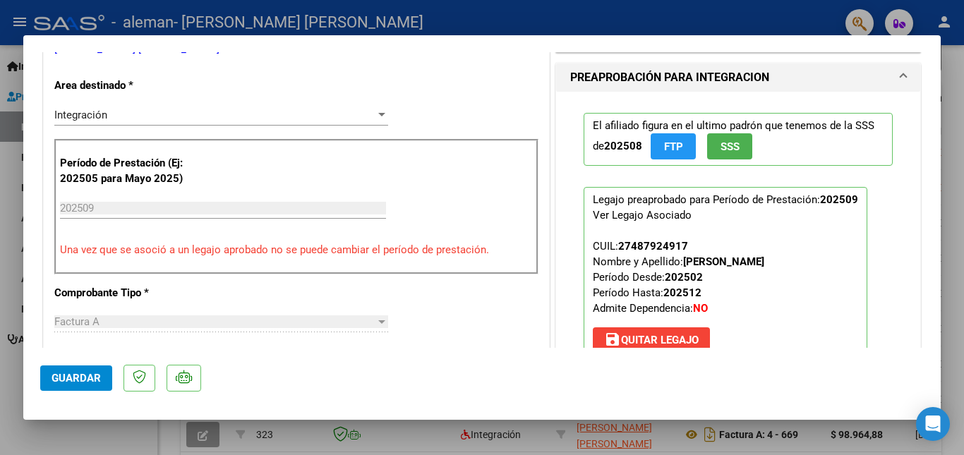
scroll to position [330, 0]
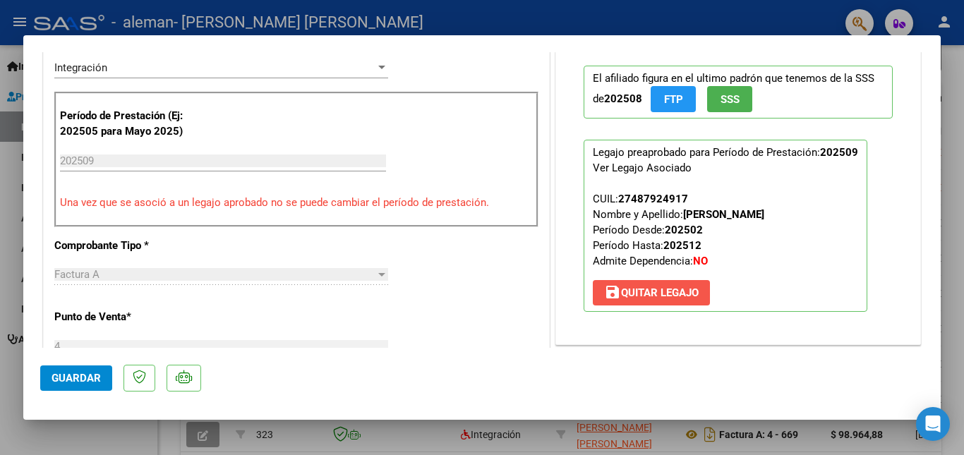
click at [643, 287] on span "save [PERSON_NAME]" at bounding box center [651, 293] width 95 height 13
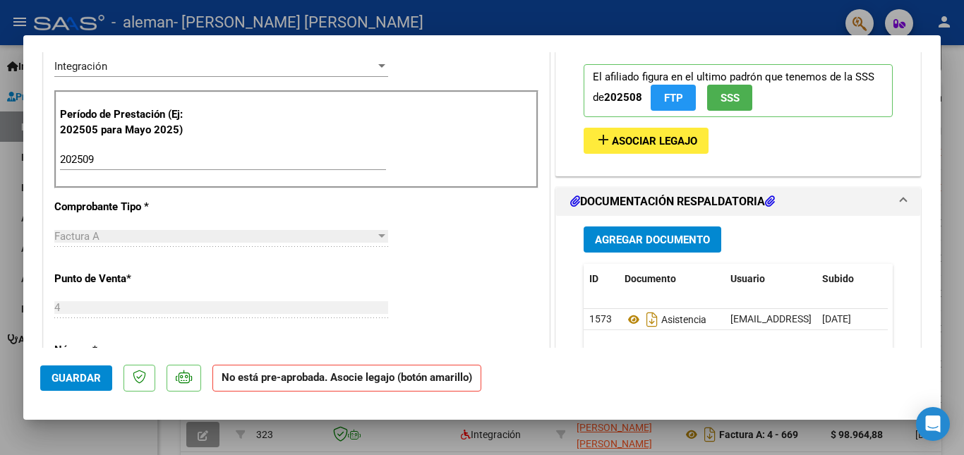
scroll to position [314, 0]
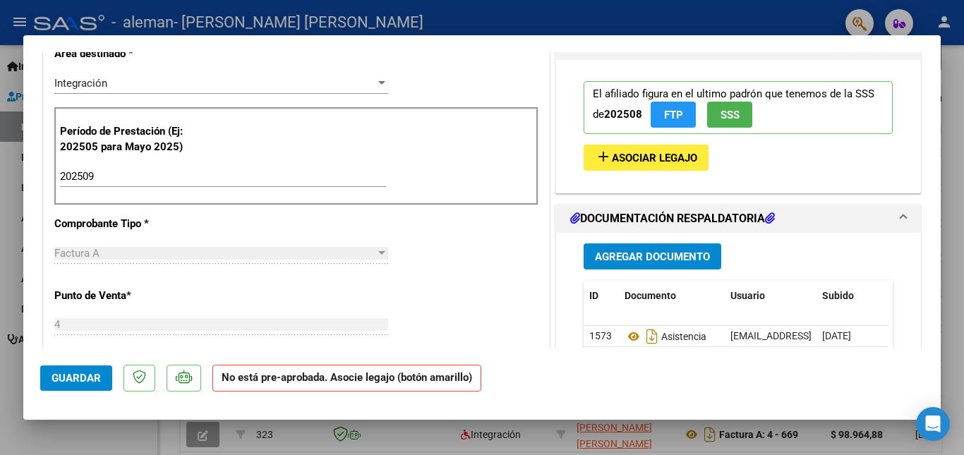
click at [160, 171] on div "202509 Ingrese el Período de Prestación como indica el ejemplo" at bounding box center [223, 176] width 326 height 21
type input "202508"
click at [452, 232] on div "CUIT * 27-22138071-7 Ingresar CUIT ANALISIS PRESTADOR [PERSON_NAME] DEL [PERSON…" at bounding box center [296, 399] width 505 height 1019
click at [612, 161] on span "Asociar Legajo" at bounding box center [654, 158] width 85 height 13
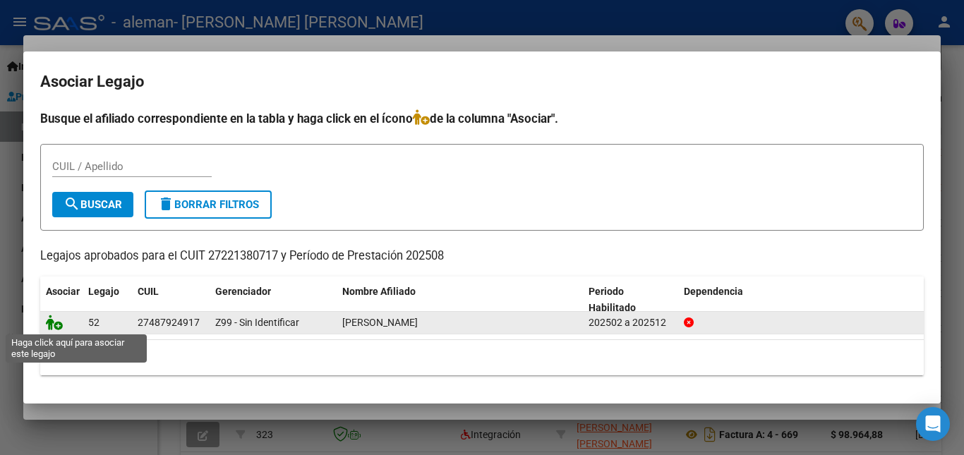
click at [56, 324] on icon at bounding box center [54, 323] width 17 height 16
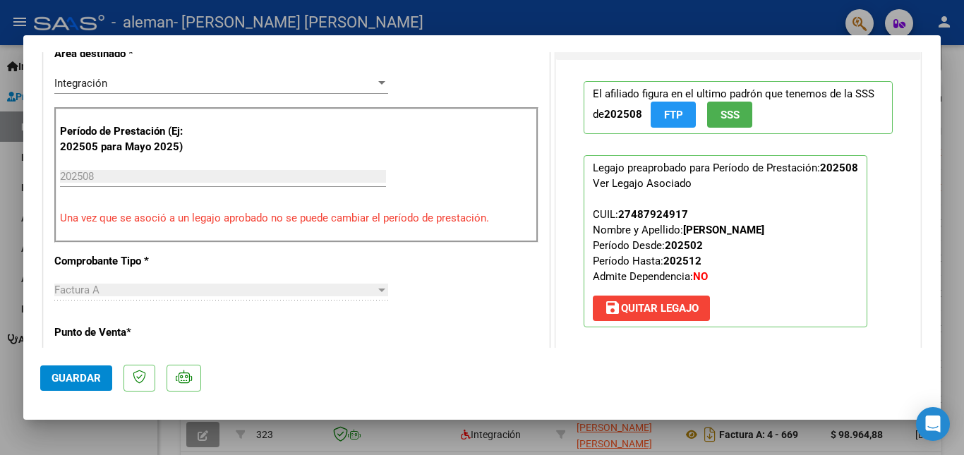
click at [75, 373] on span "Guardar" at bounding box center [76, 378] width 49 height 13
click at [963, 70] on div at bounding box center [482, 227] width 964 height 455
type input "$ 0,00"
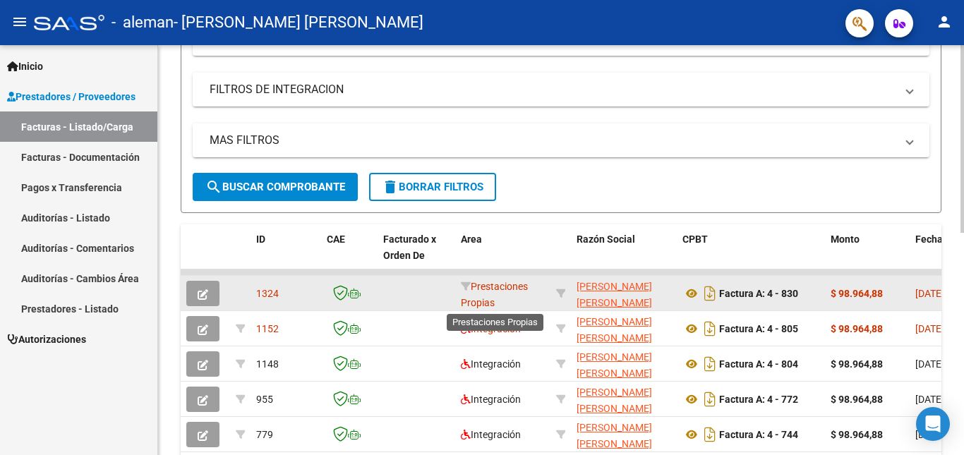
scroll to position [2, 0]
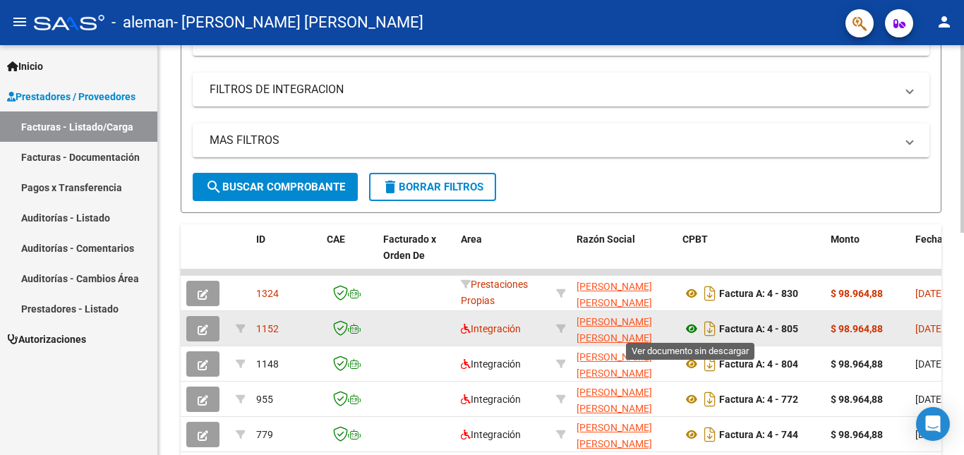
click at [694, 330] on icon at bounding box center [692, 328] width 18 height 17
click at [206, 325] on icon "button" at bounding box center [203, 330] width 11 height 11
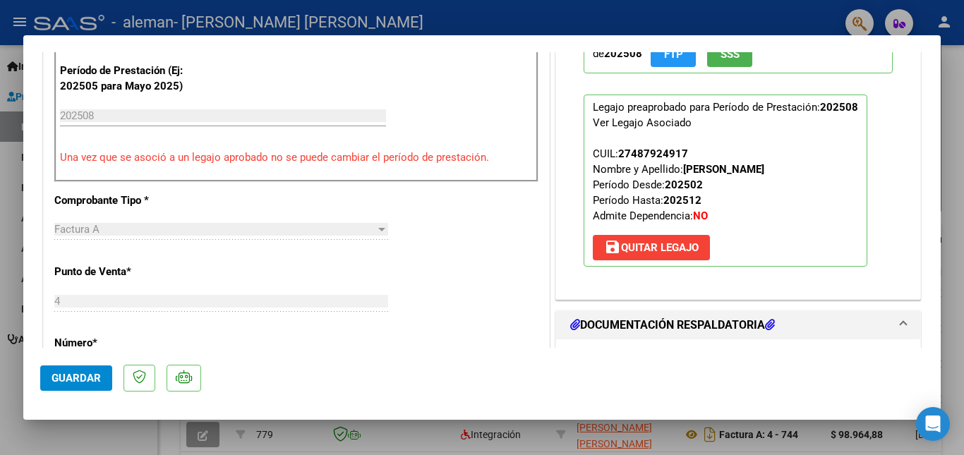
scroll to position [376, 0]
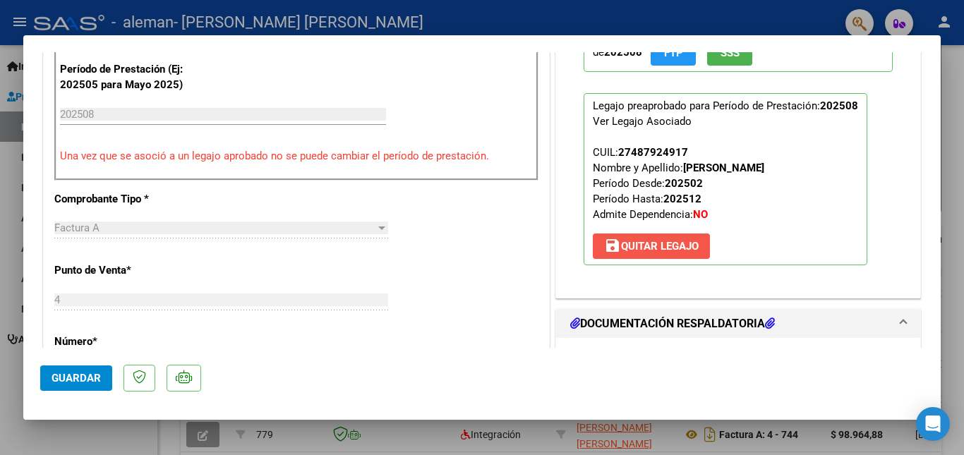
click at [642, 246] on span "save [PERSON_NAME]" at bounding box center [651, 246] width 95 height 13
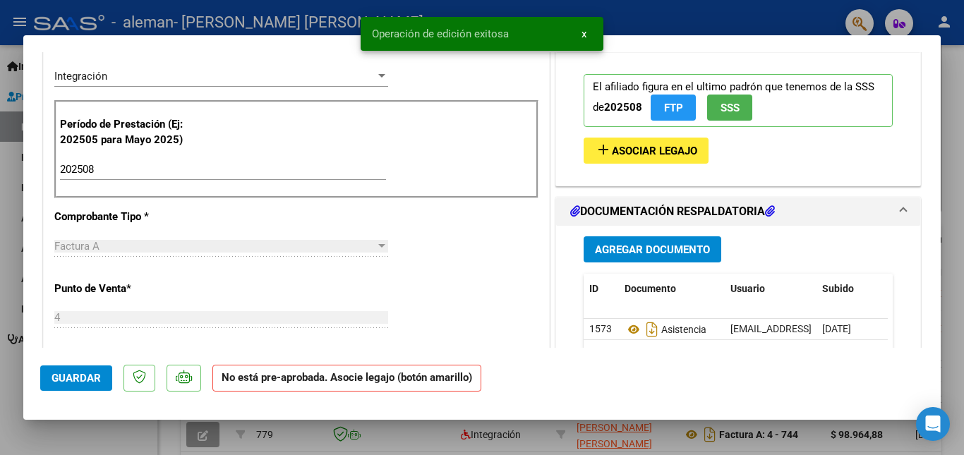
scroll to position [335, 0]
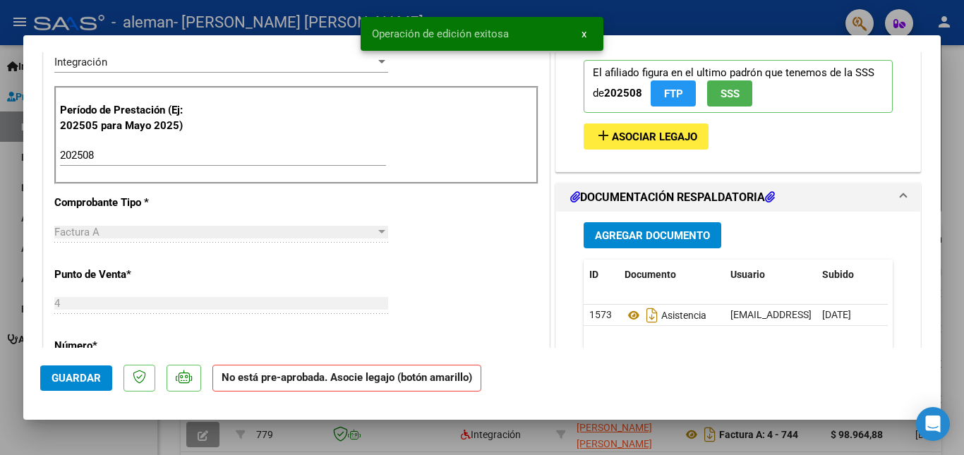
click at [102, 152] on input "202508" at bounding box center [223, 155] width 326 height 13
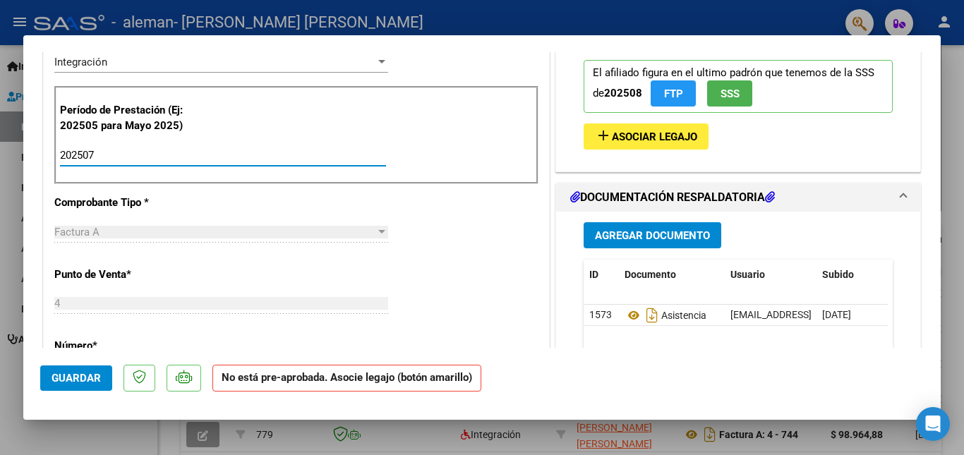
type input "202507"
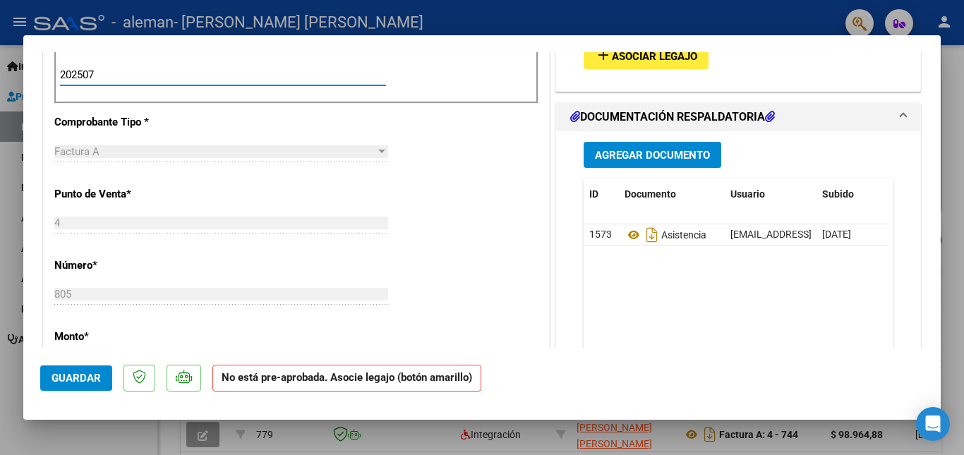
scroll to position [429, 0]
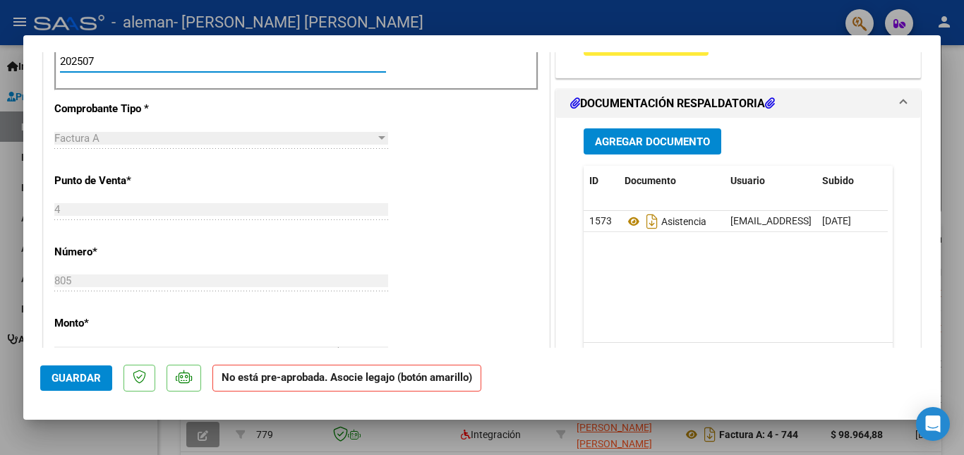
click at [901, 100] on span at bounding box center [904, 103] width 6 height 17
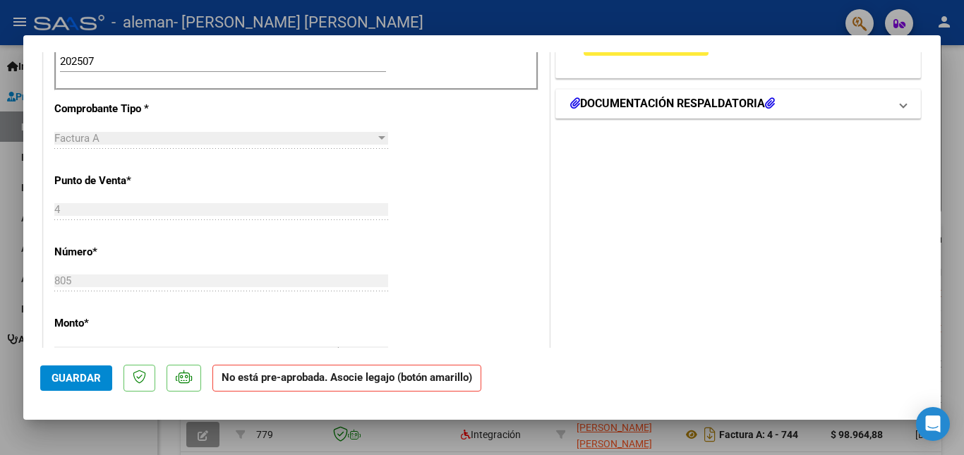
click at [901, 104] on span at bounding box center [904, 103] width 6 height 17
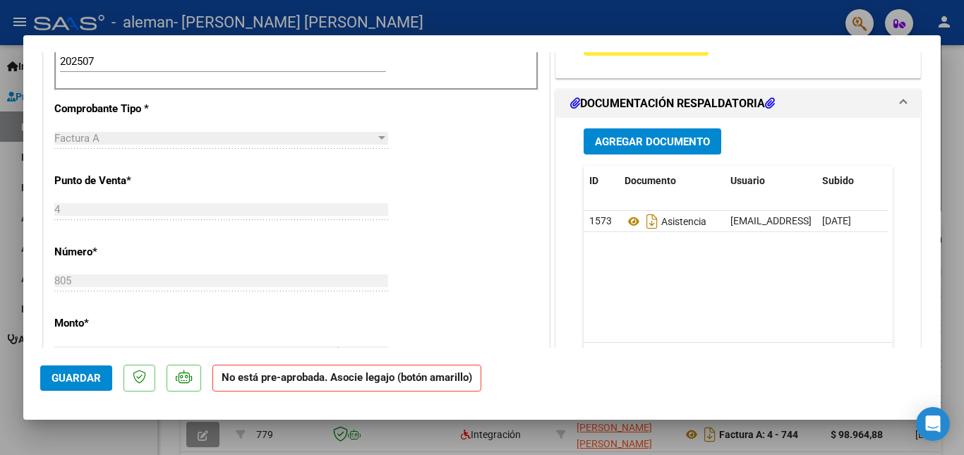
scroll to position [0, 70]
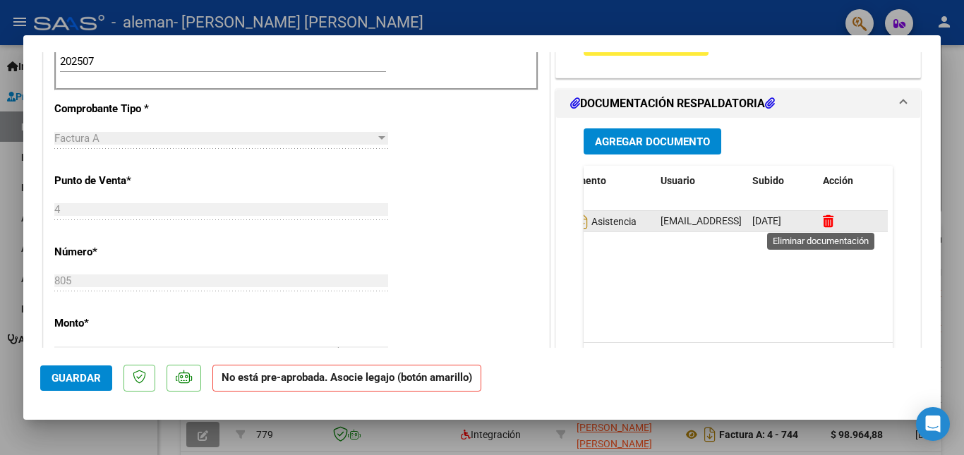
click at [823, 217] on icon at bounding box center [828, 221] width 11 height 13
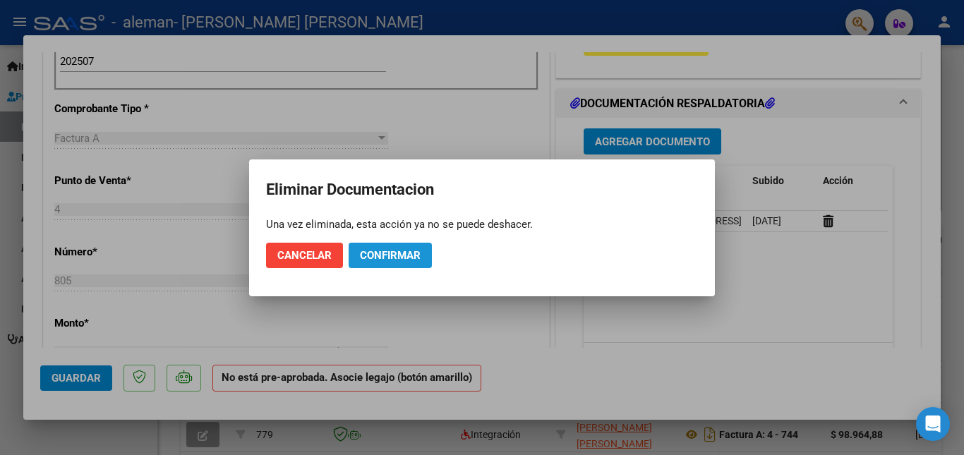
click at [371, 257] on span "Confirmar" at bounding box center [390, 255] width 61 height 13
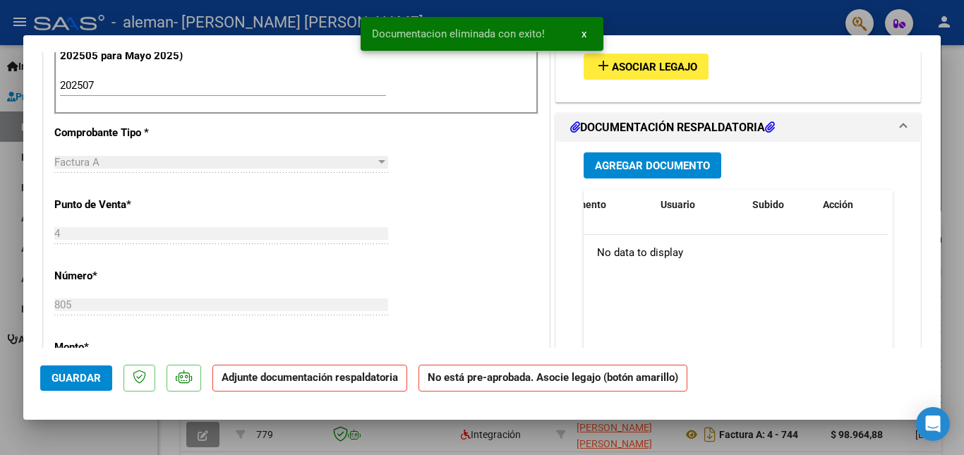
scroll to position [382, 0]
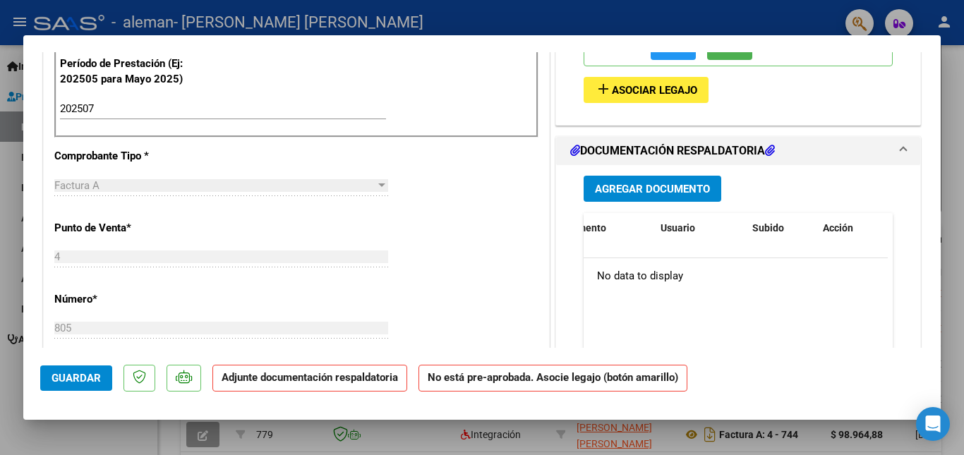
click at [614, 186] on span "Agregar Documento" at bounding box center [652, 189] width 115 height 13
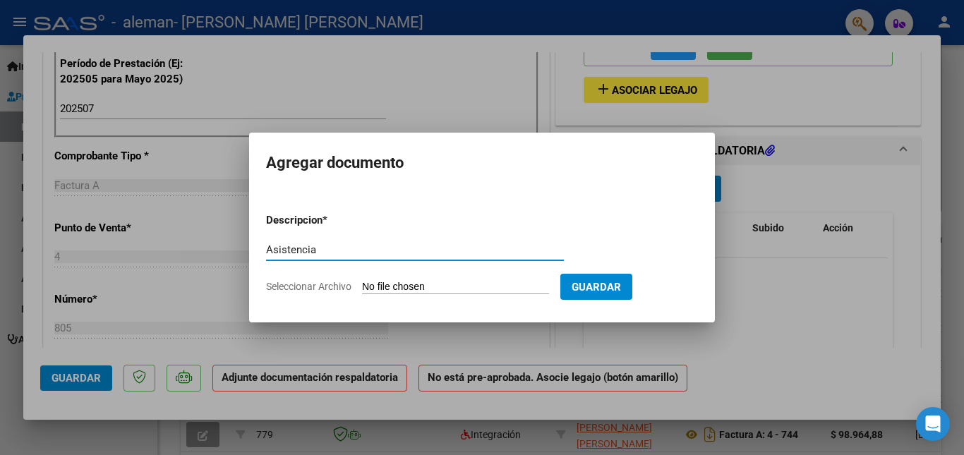
type input "Asistencia"
click at [402, 287] on input "Seleccionar Archivo" at bounding box center [455, 287] width 187 height 13
type input "C:\fakepath\[PERSON_NAME] Asistencia 2507.pdf"
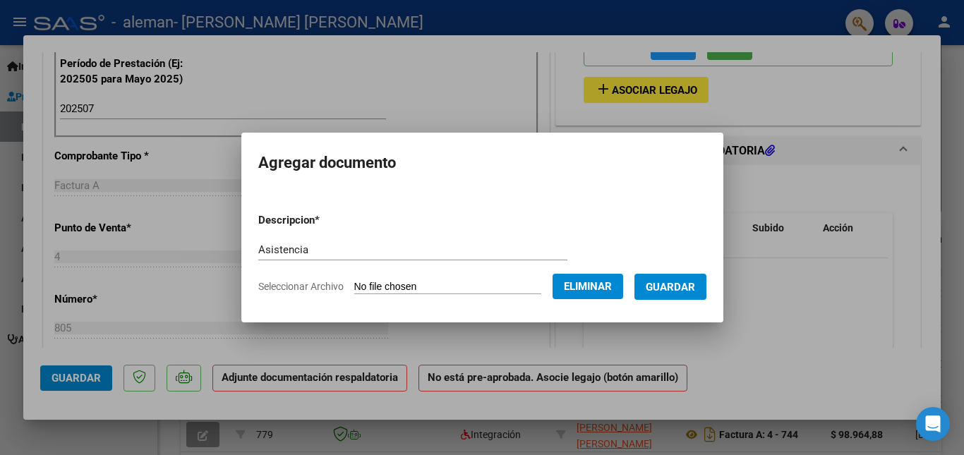
click at [679, 287] on span "Guardar" at bounding box center [670, 287] width 49 height 13
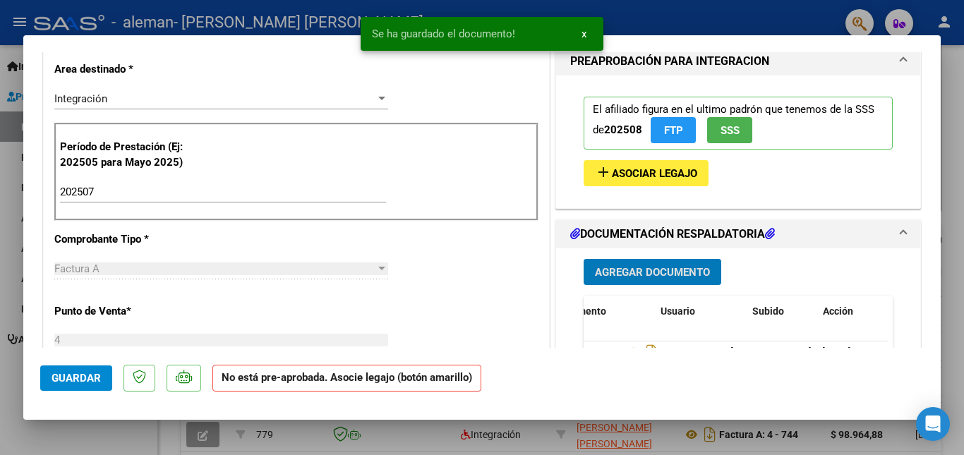
scroll to position [288, 0]
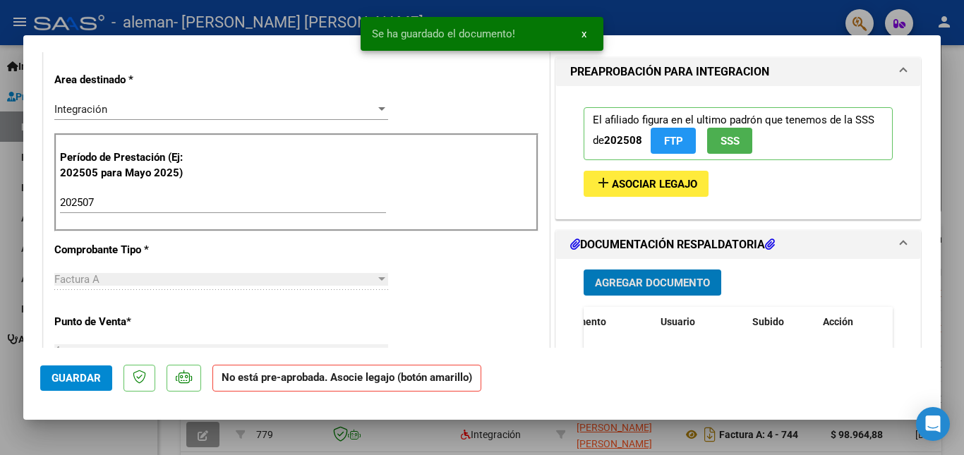
click at [623, 184] on span "Asociar Legajo" at bounding box center [654, 184] width 85 height 13
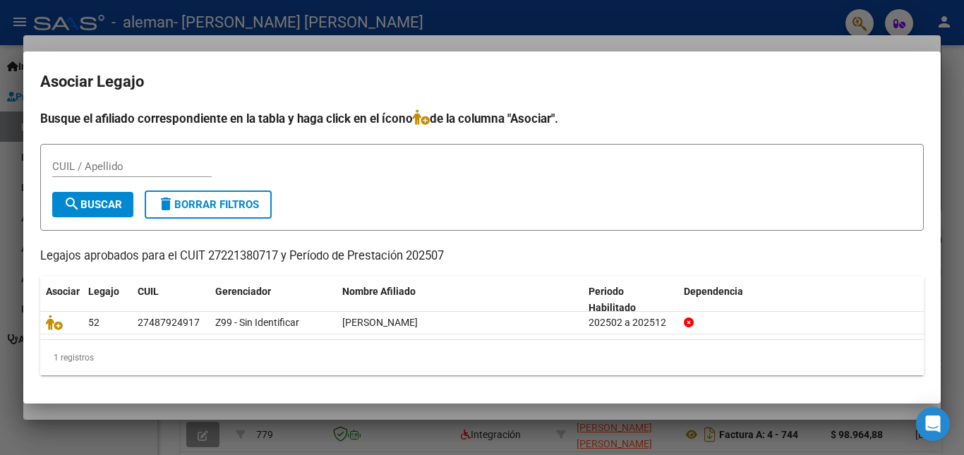
click at [961, 79] on div at bounding box center [482, 227] width 964 height 455
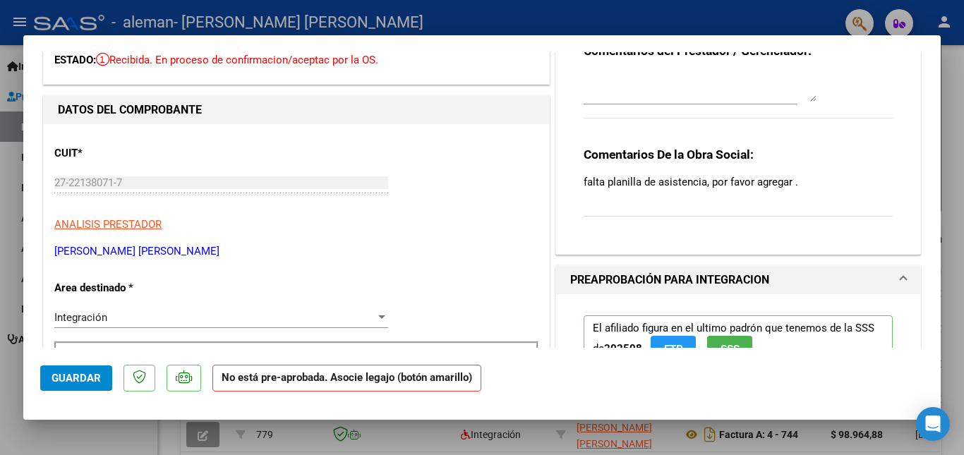
scroll to position [188, 0]
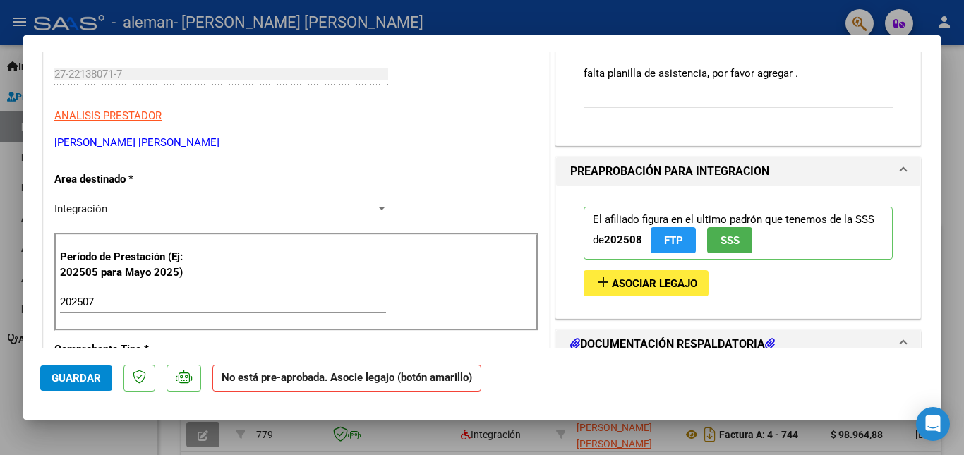
click at [95, 373] on span "Guardar" at bounding box center [76, 378] width 49 height 13
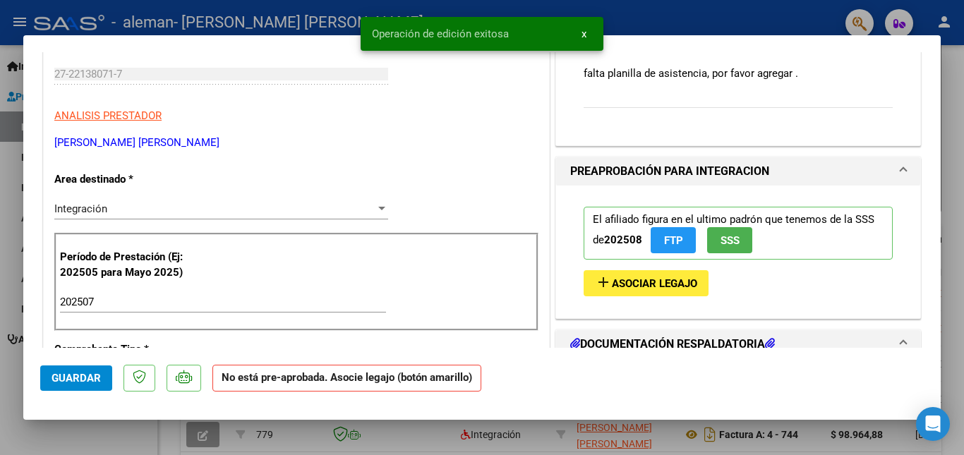
click at [951, 222] on div at bounding box center [482, 227] width 964 height 455
type input "$ 0,00"
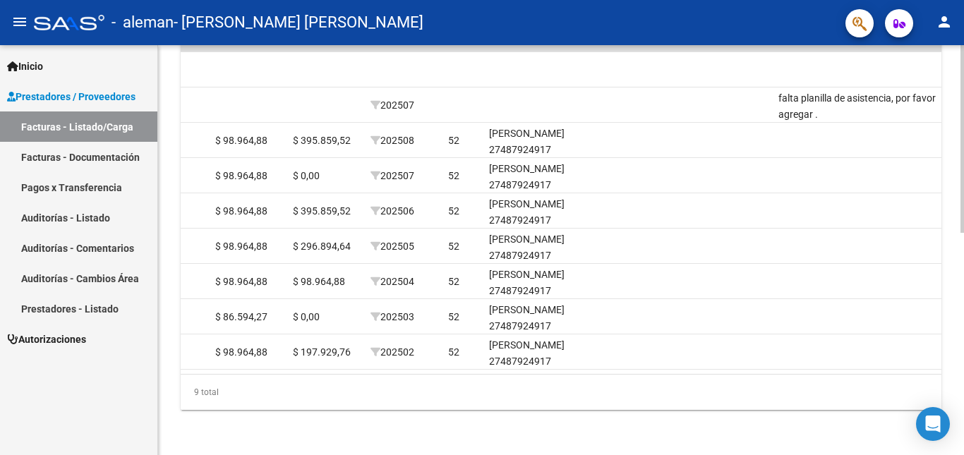
scroll to position [0, 1736]
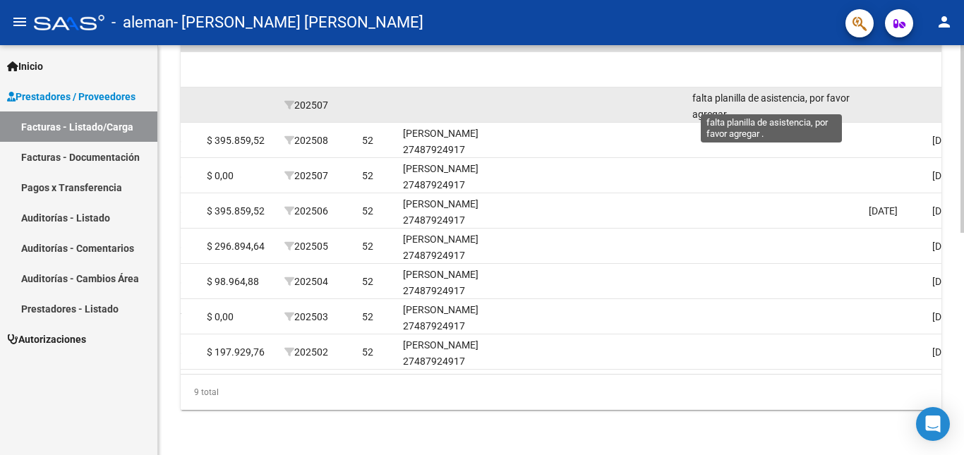
click at [774, 92] on span "falta planilla de asistencia, por favor agregar ." at bounding box center [770, 106] width 157 height 28
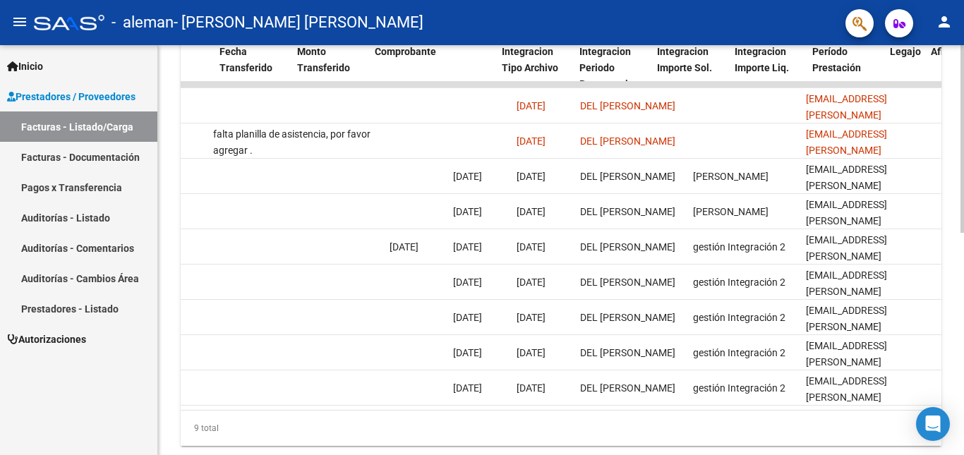
scroll to position [0, 0]
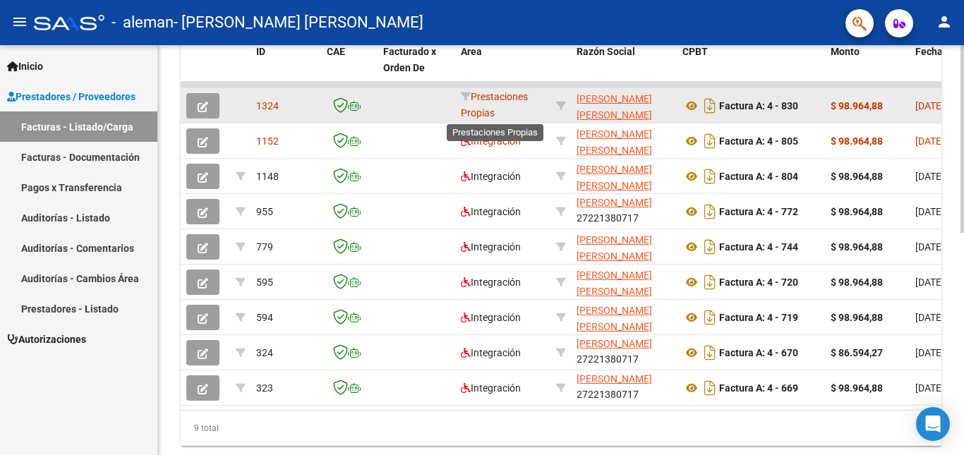
click at [476, 99] on span "Prestaciones Propias" at bounding box center [494, 105] width 67 height 28
click at [203, 105] on icon "button" at bounding box center [203, 107] width 11 height 11
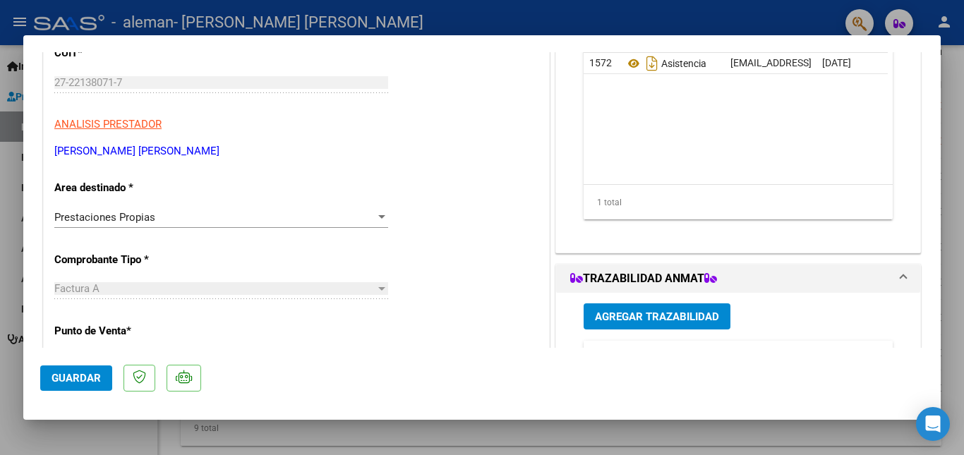
scroll to position [188, 0]
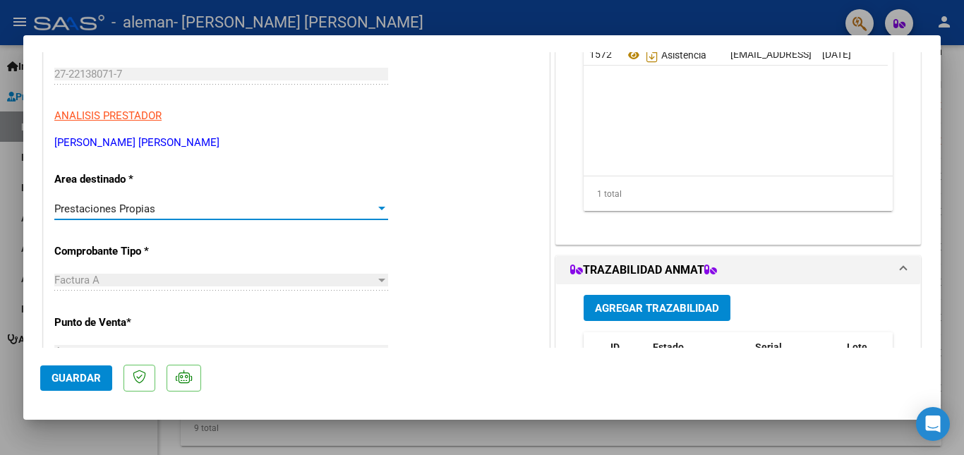
click at [199, 208] on div "Prestaciones Propias" at bounding box center [214, 209] width 321 height 13
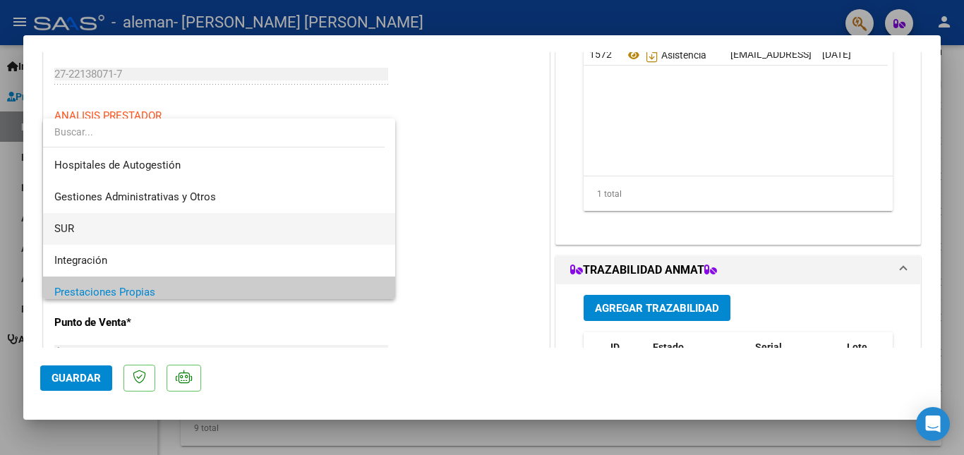
scroll to position [0, 0]
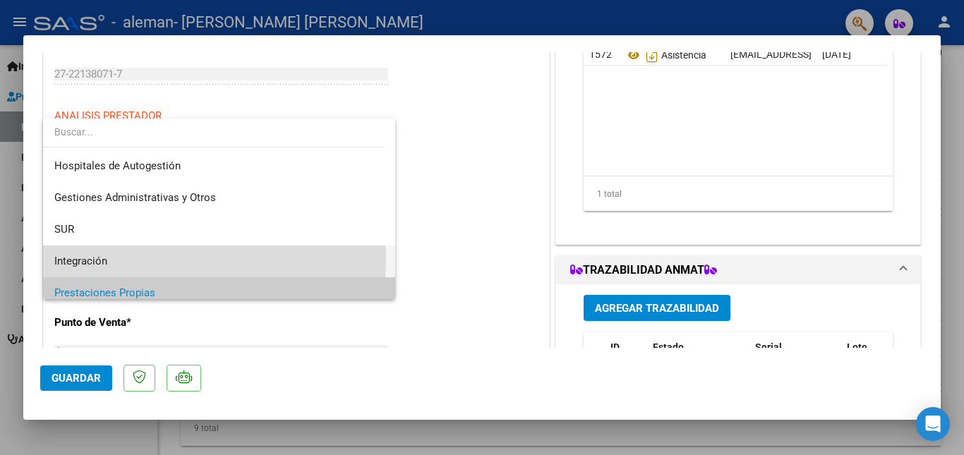
click at [109, 257] on span "Integración" at bounding box center [219, 262] width 330 height 32
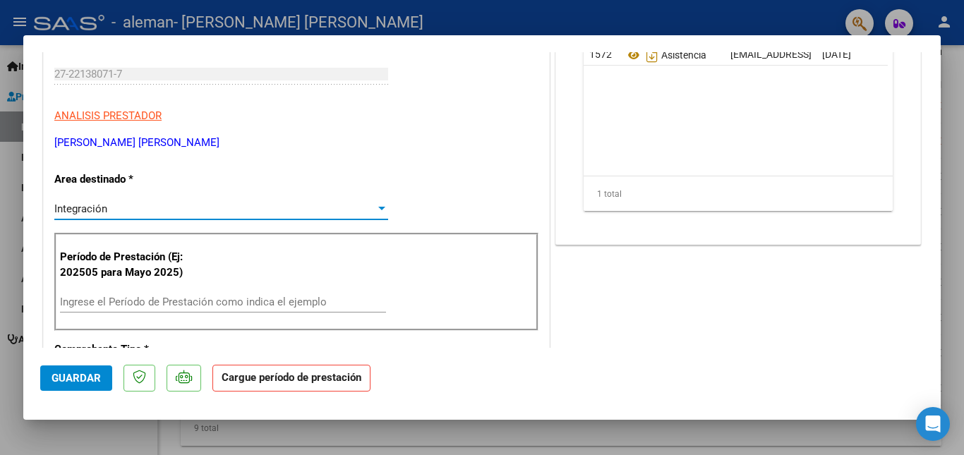
click at [176, 292] on div "Ingrese el Período de Prestación como indica el ejemplo" at bounding box center [223, 302] width 326 height 21
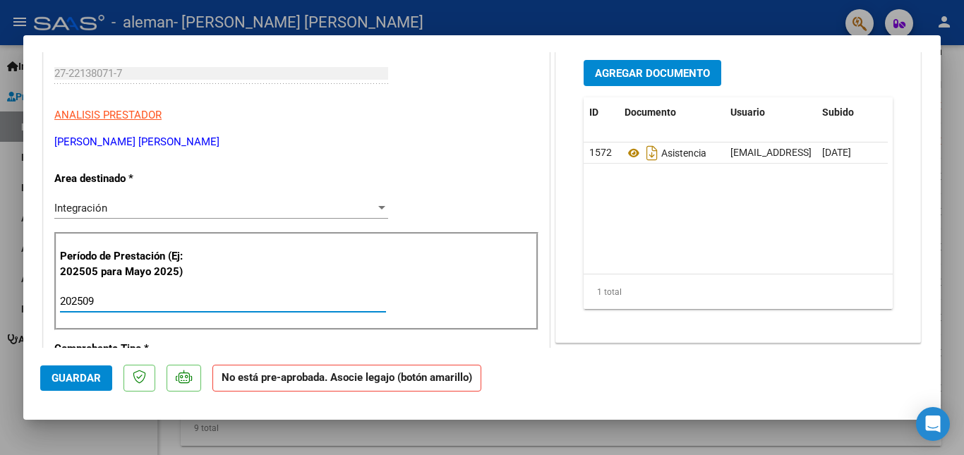
scroll to position [235, 0]
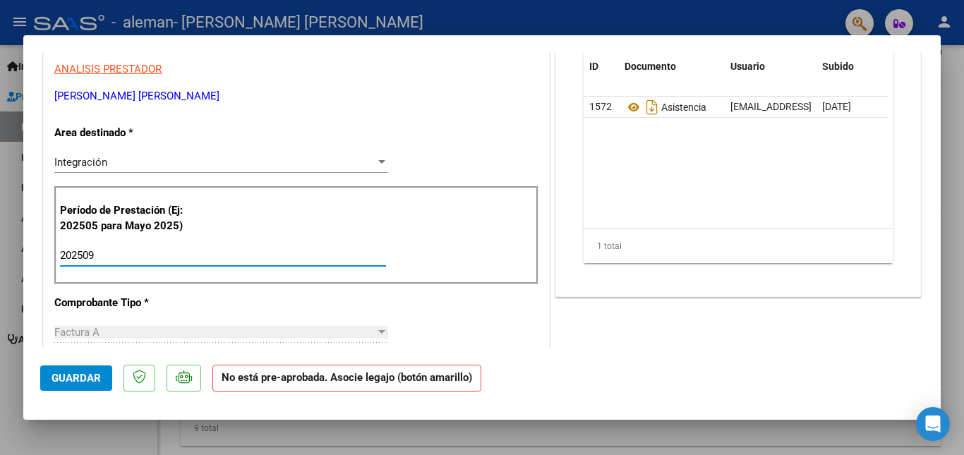
type input "202509"
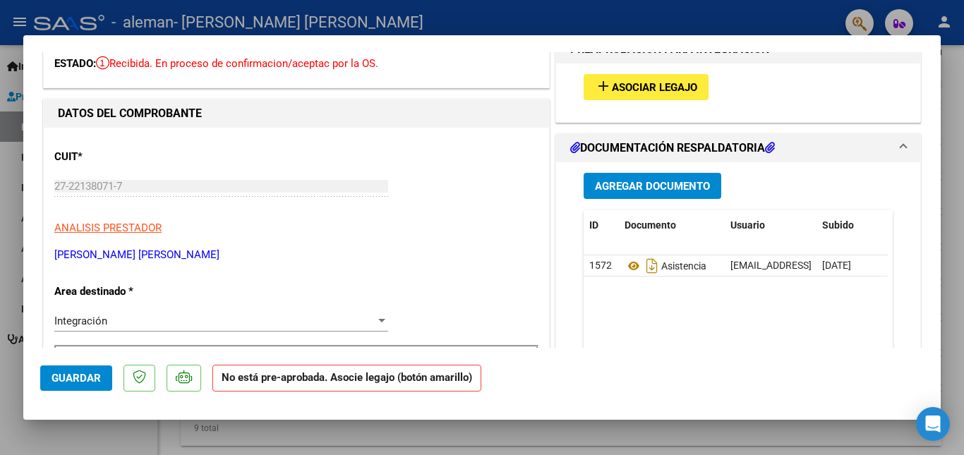
scroll to position [0, 0]
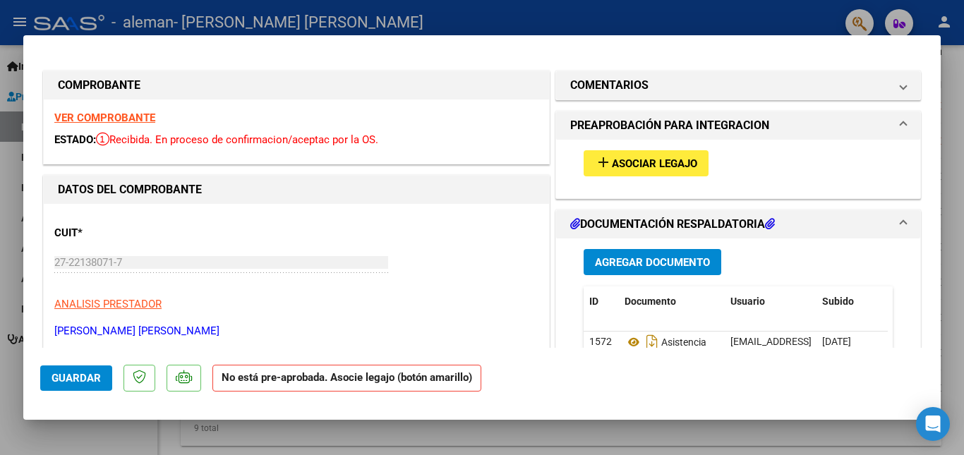
click at [55, 381] on span "Guardar" at bounding box center [76, 378] width 49 height 13
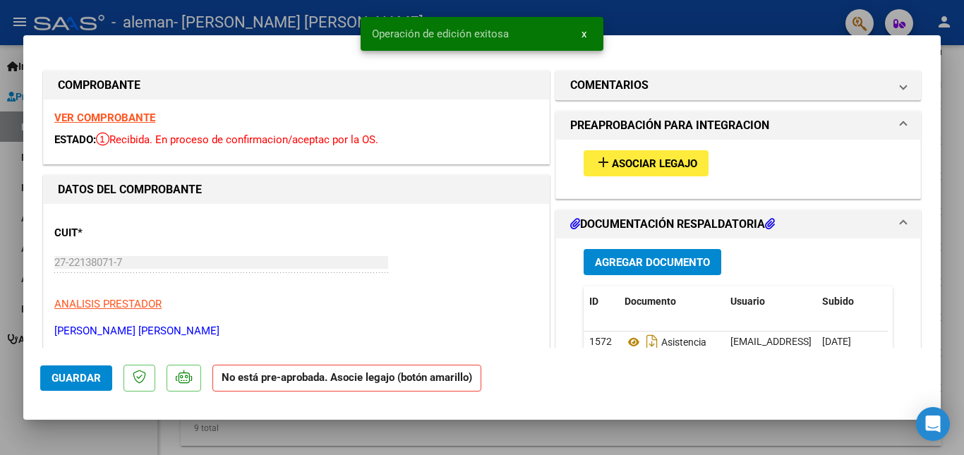
click at [958, 194] on div at bounding box center [482, 227] width 964 height 455
type input "$ 0,00"
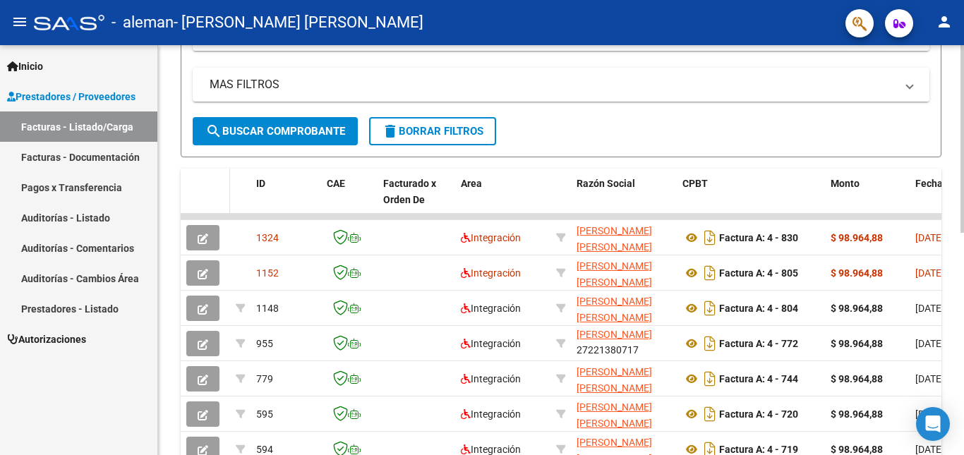
scroll to position [297, 0]
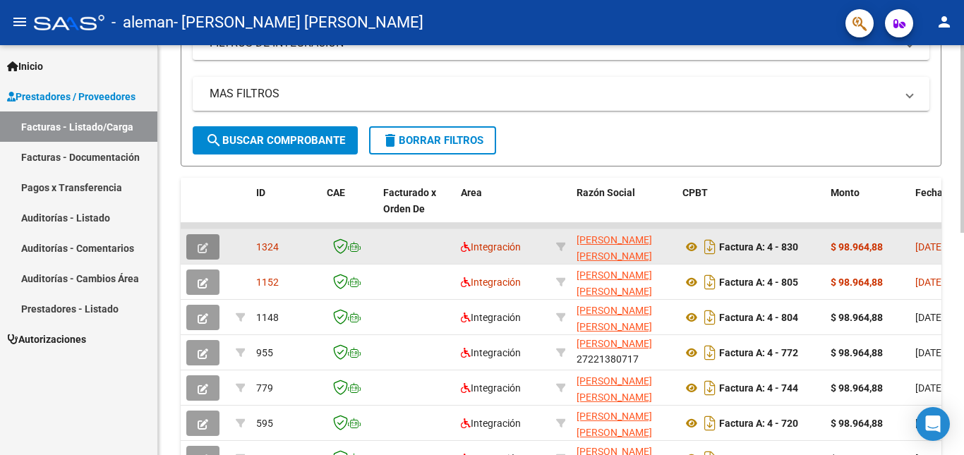
click at [209, 247] on button "button" at bounding box center [202, 246] width 33 height 25
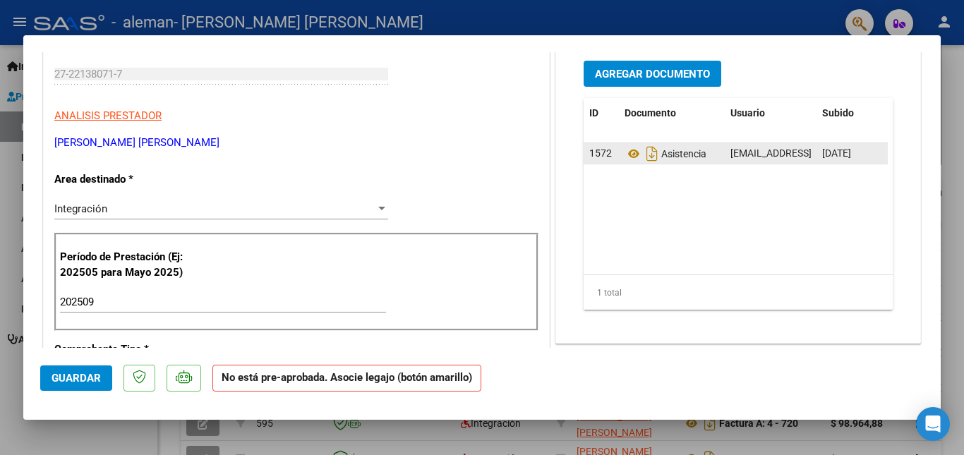
scroll to position [0, 0]
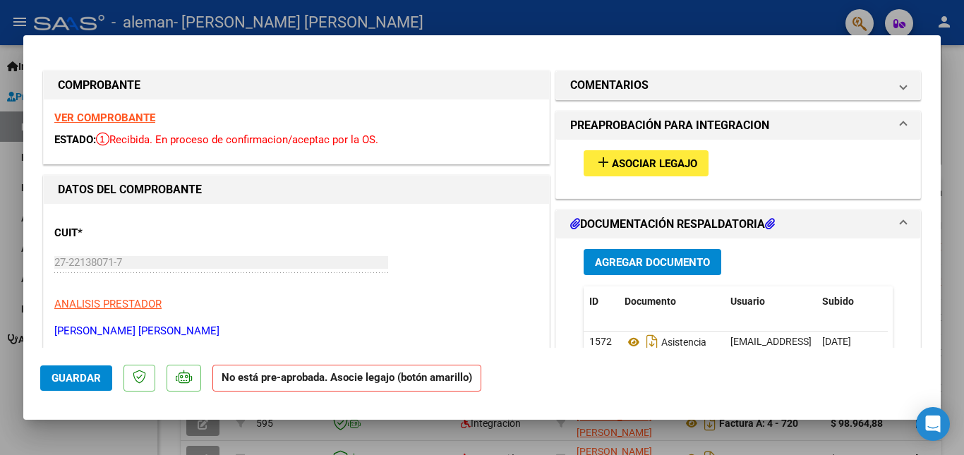
click at [661, 161] on span "Asociar Legajo" at bounding box center [654, 163] width 85 height 13
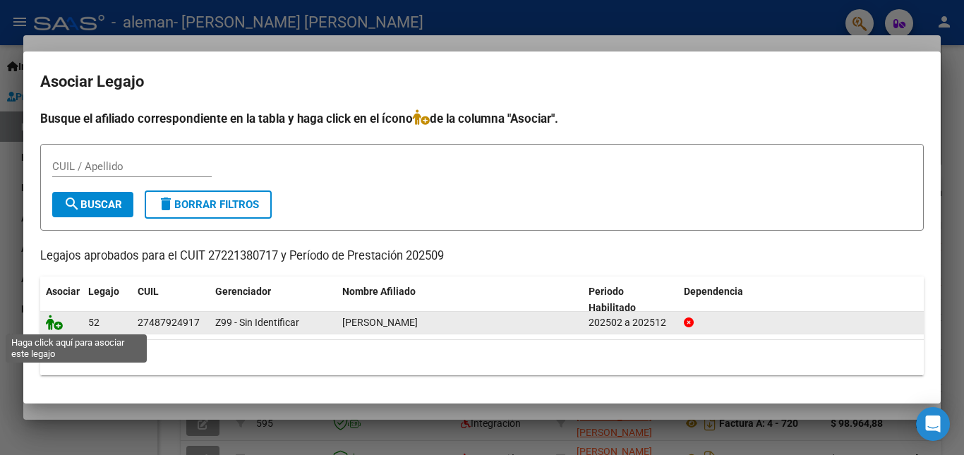
click at [56, 325] on icon at bounding box center [54, 323] width 17 height 16
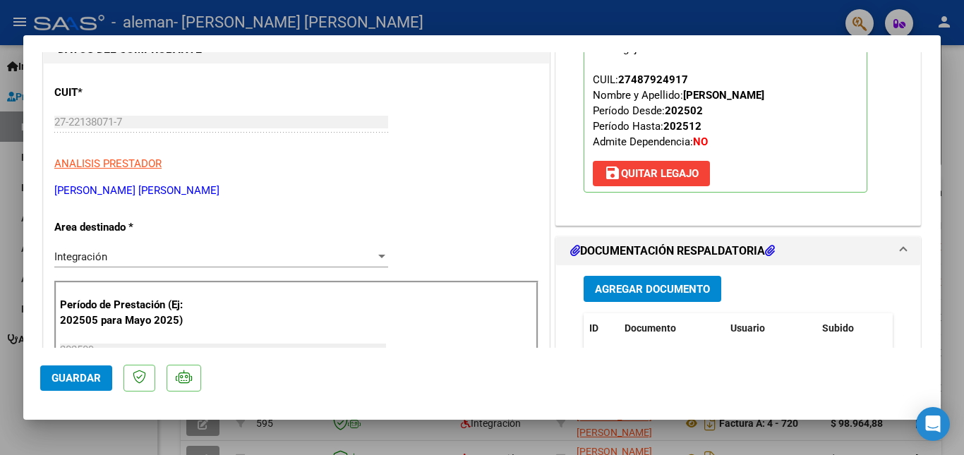
scroll to position [141, 0]
click at [97, 380] on span "Guardar" at bounding box center [76, 378] width 49 height 13
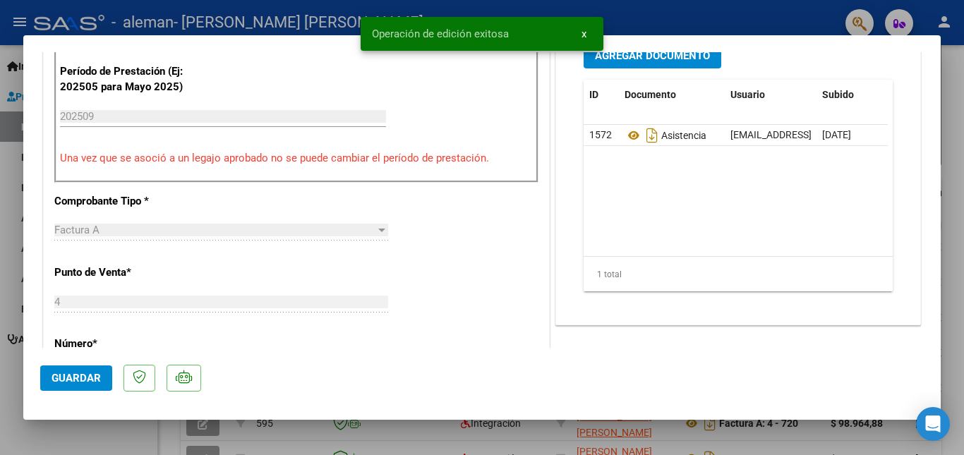
scroll to position [376, 0]
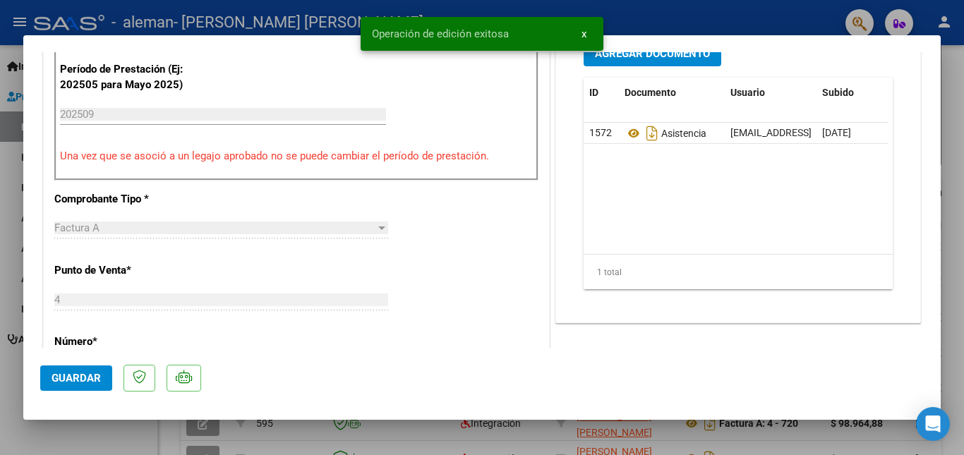
click at [949, 86] on div at bounding box center [482, 227] width 964 height 455
type input "$ 0,00"
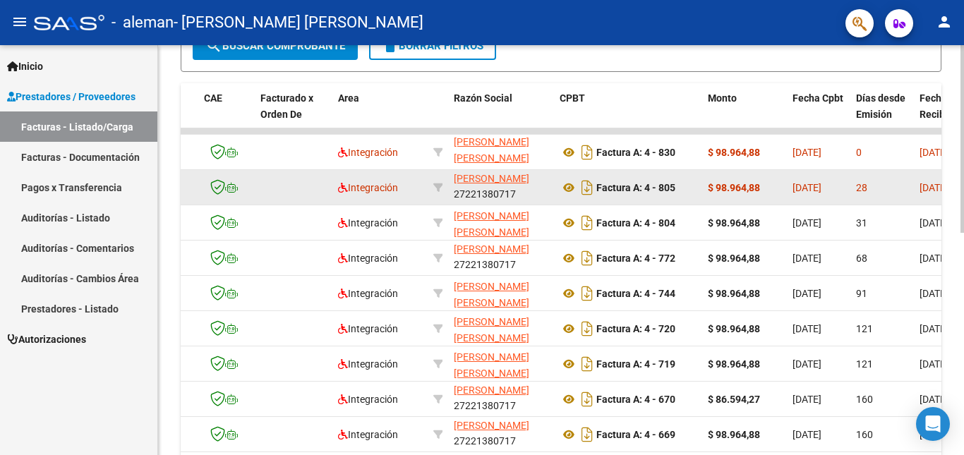
scroll to position [0, 0]
